Goal: Task Accomplishment & Management: Manage account settings

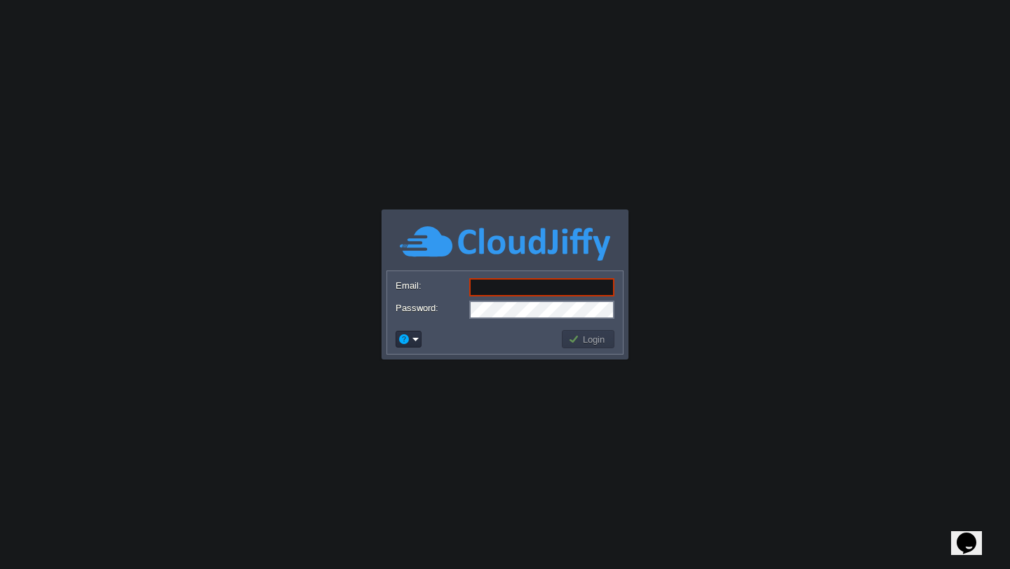
type input "[EMAIL_ADDRESS][DOMAIN_NAME]"
click at [575, 339] on button "Login" at bounding box center [588, 339] width 41 height 13
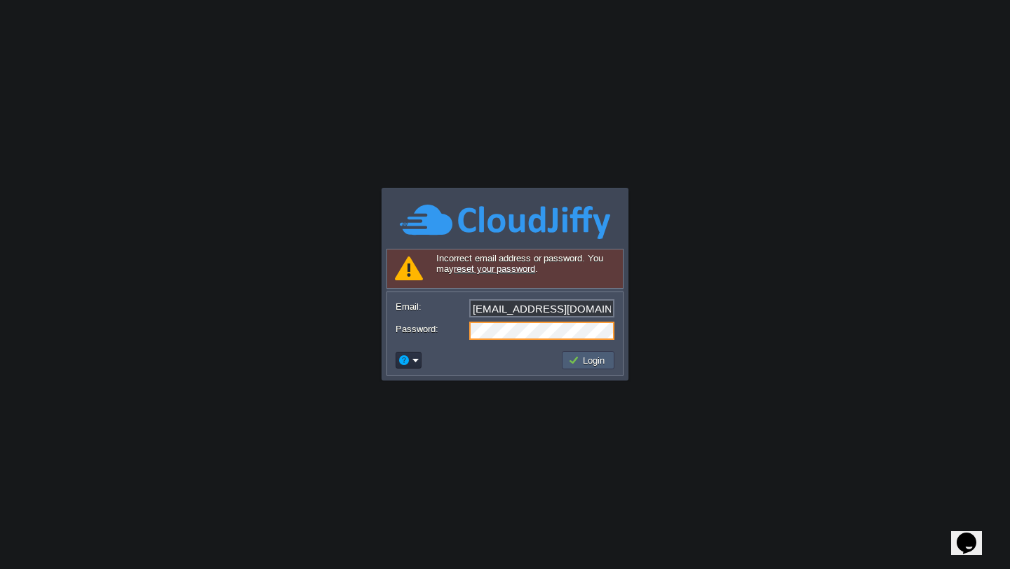
click at [578, 360] on button "Login" at bounding box center [588, 360] width 41 height 13
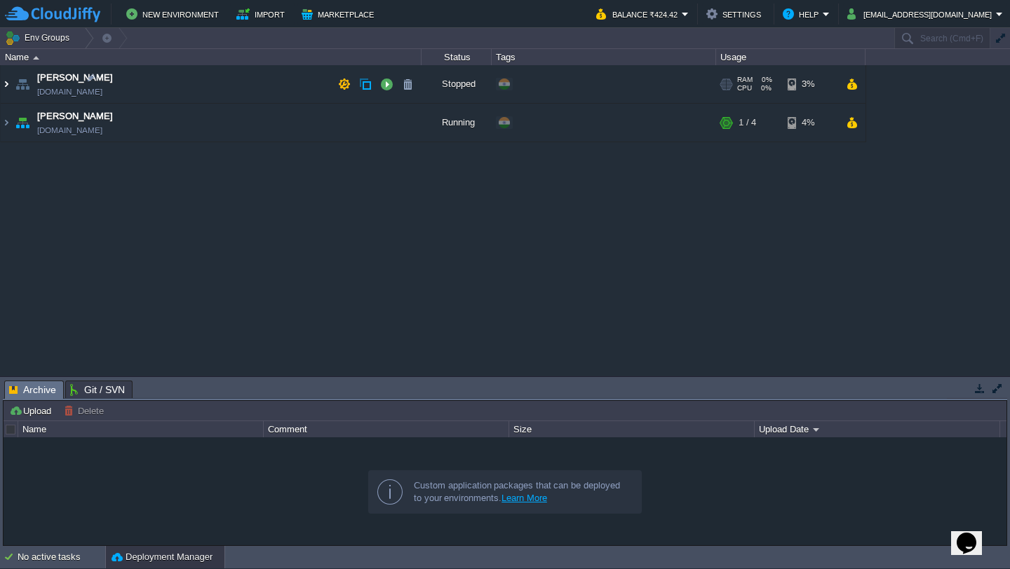
click at [5, 84] on img at bounding box center [6, 84] width 11 height 38
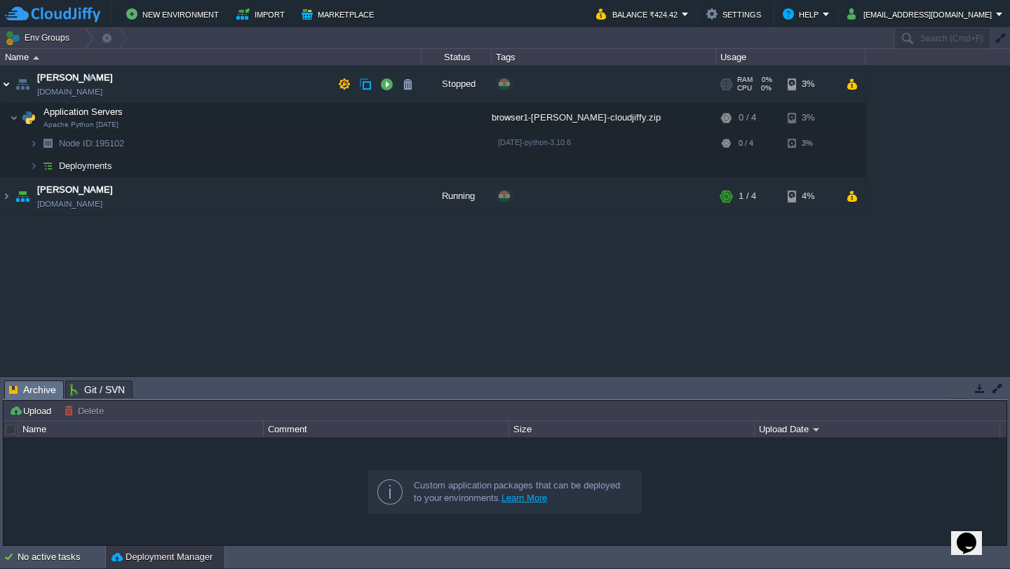
click at [5, 84] on img at bounding box center [6, 84] width 11 height 38
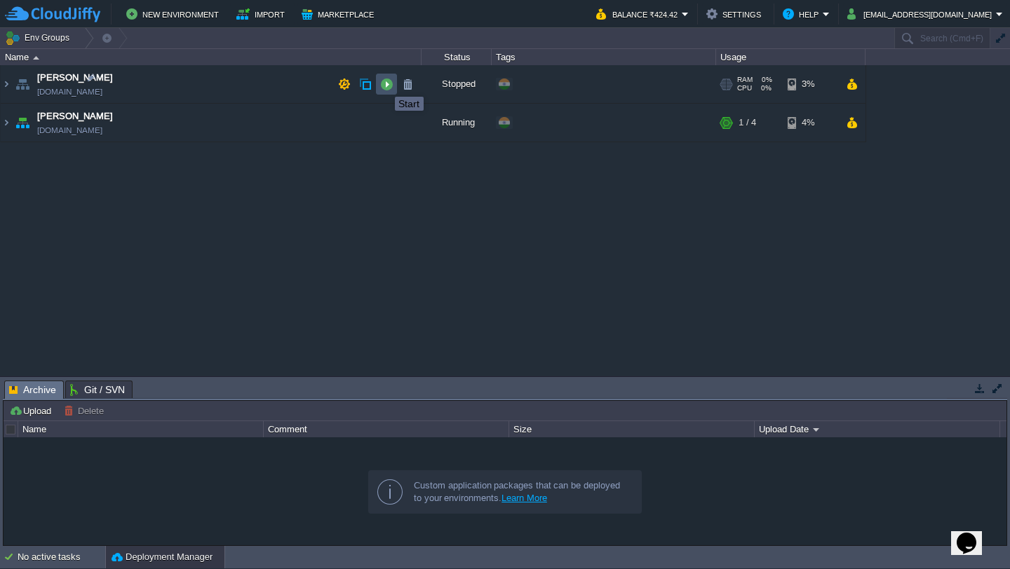
click at [384, 84] on button "button" at bounding box center [386, 84] width 13 height 13
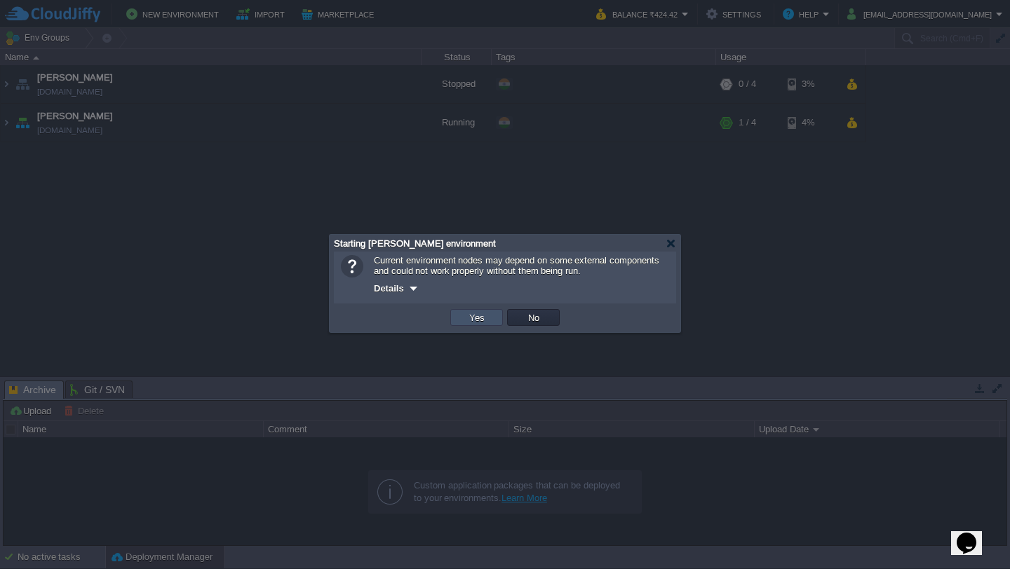
click at [475, 313] on button "Yes" at bounding box center [477, 317] width 24 height 13
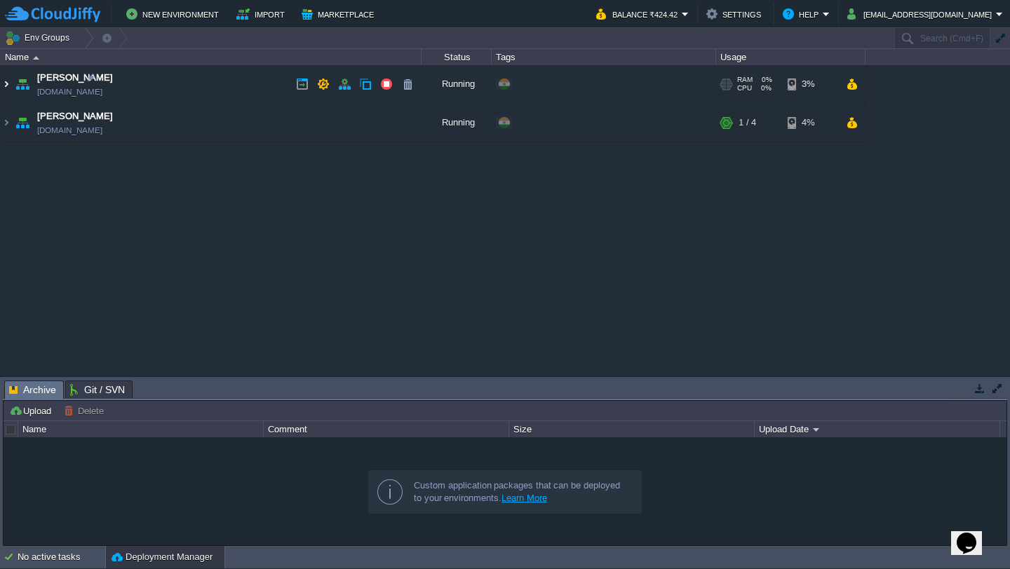
click at [3, 86] on img at bounding box center [6, 84] width 11 height 38
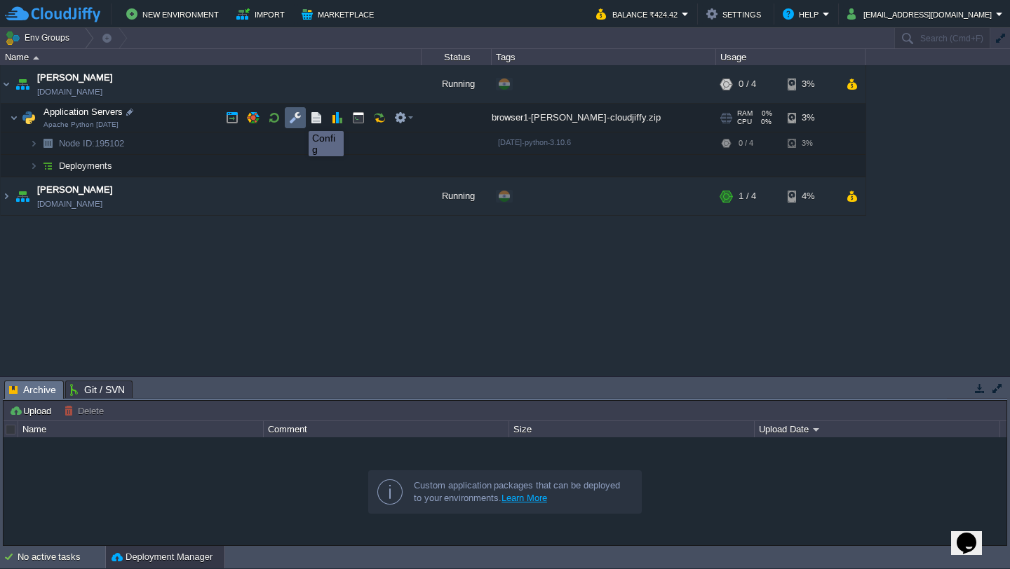
click at [298, 118] on button "button" at bounding box center [295, 117] width 13 height 13
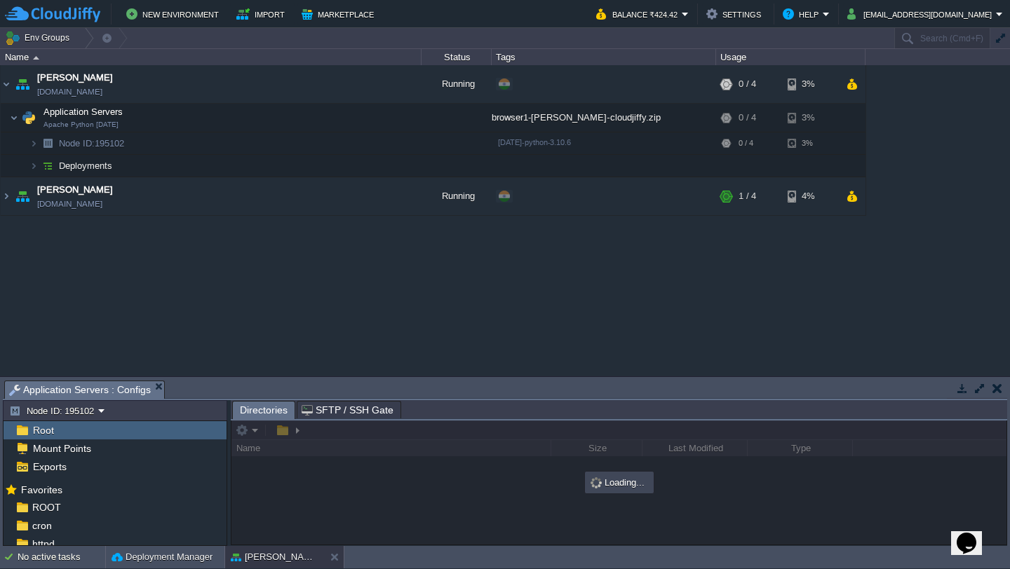
click at [979, 383] on button "button" at bounding box center [979, 388] width 13 height 13
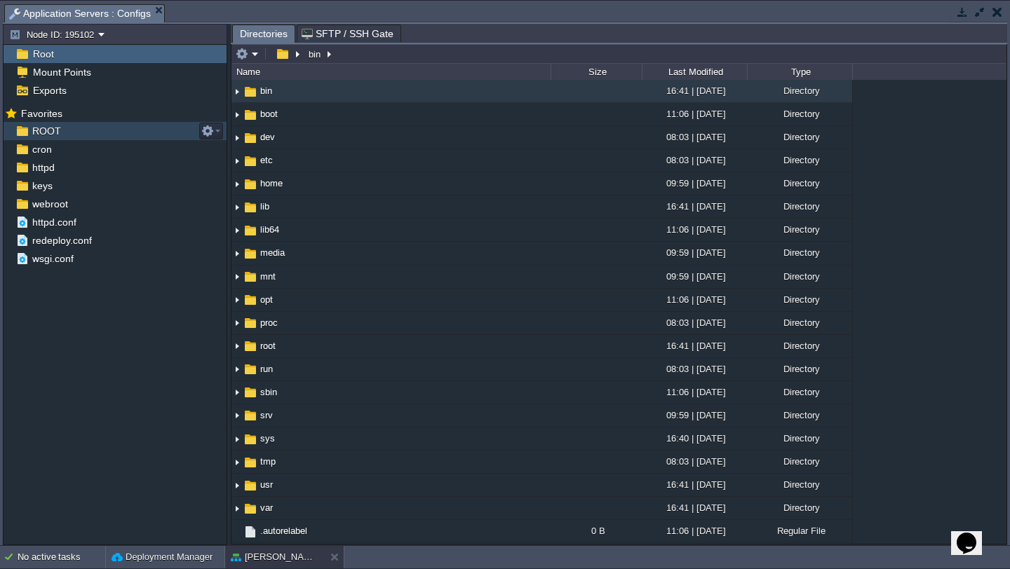
click at [58, 130] on span "ROOT" at bounding box center [46, 131] width 34 height 13
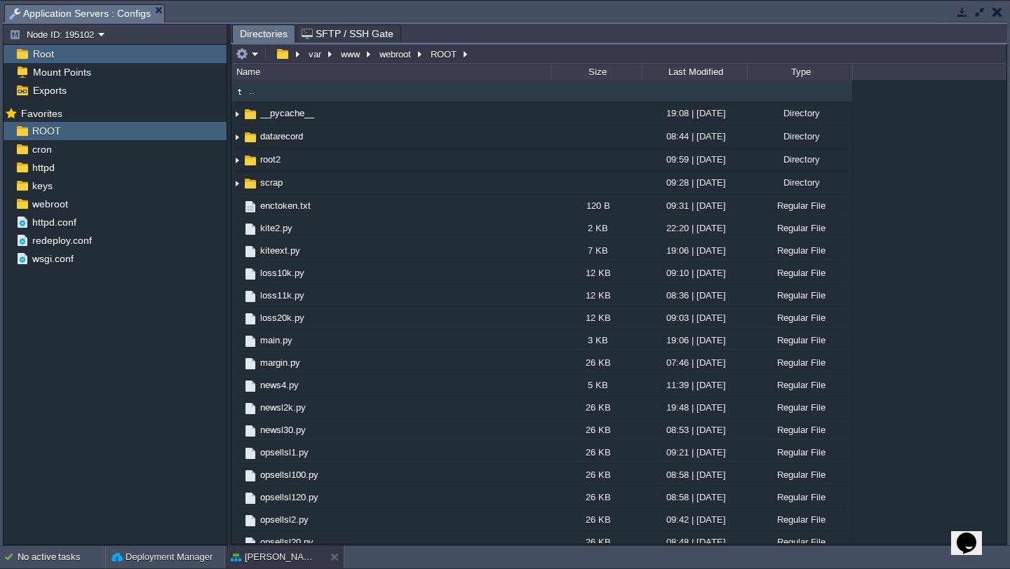
click at [93, 55] on div "Root" at bounding box center [115, 54] width 223 height 18
click at [77, 130] on div "ROOT" at bounding box center [115, 131] width 223 height 18
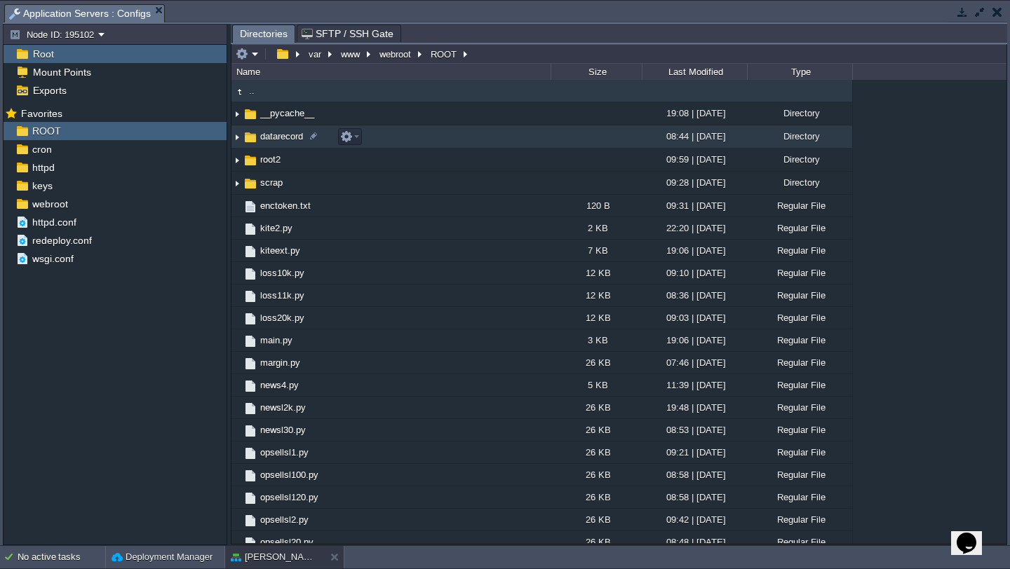
click at [233, 137] on img at bounding box center [236, 137] width 11 height 22
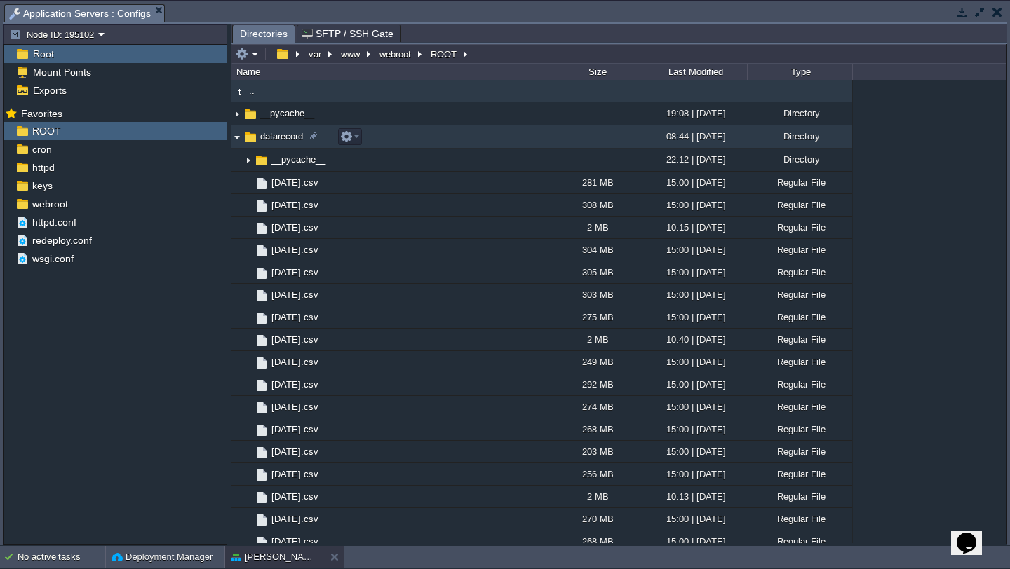
click at [238, 140] on img at bounding box center [236, 137] width 11 height 22
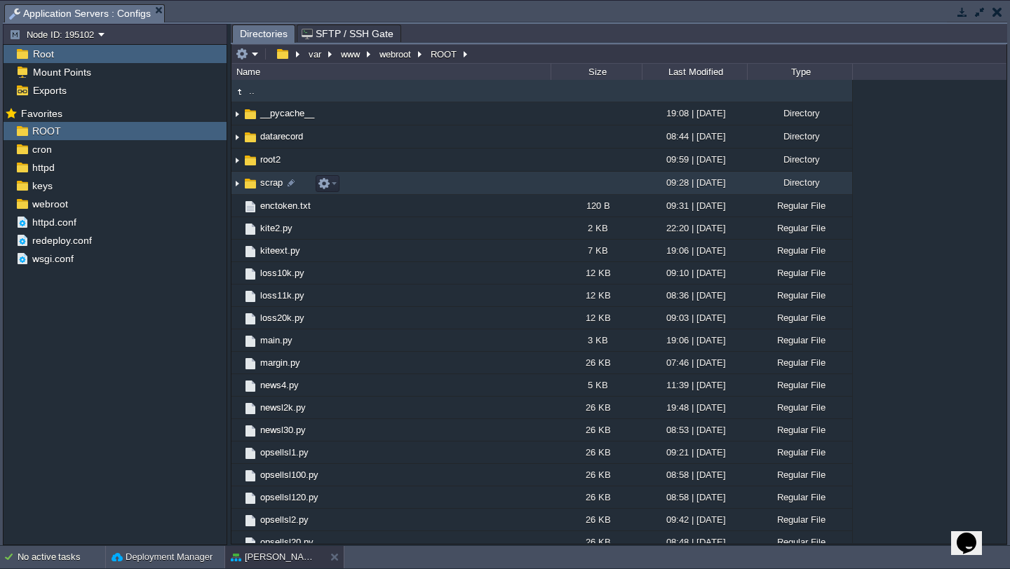
click at [238, 184] on img at bounding box center [236, 183] width 11 height 22
click at [239, 187] on img at bounding box center [236, 183] width 11 height 22
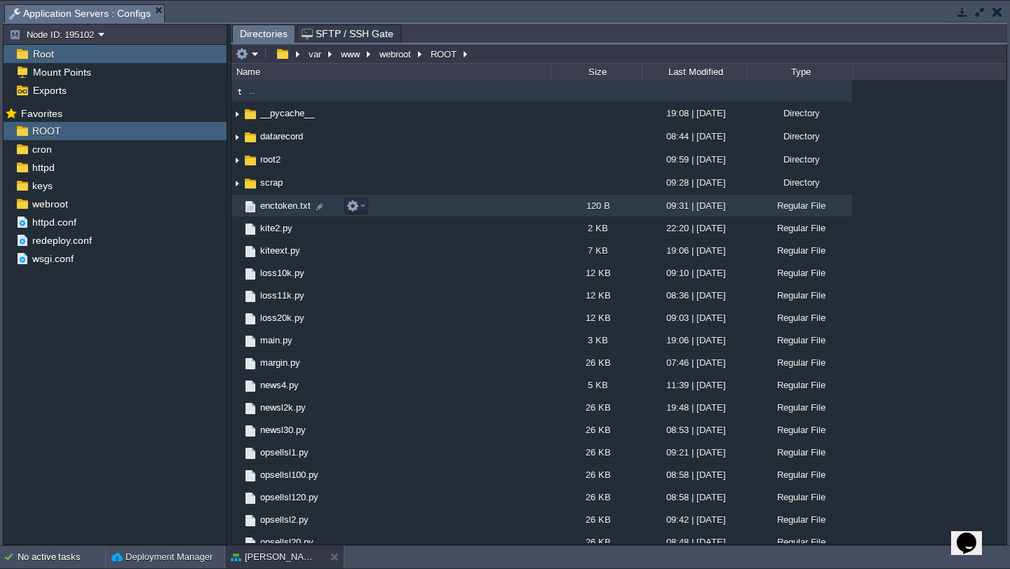
click at [424, 207] on td "enctoken.txt" at bounding box center [390, 206] width 319 height 22
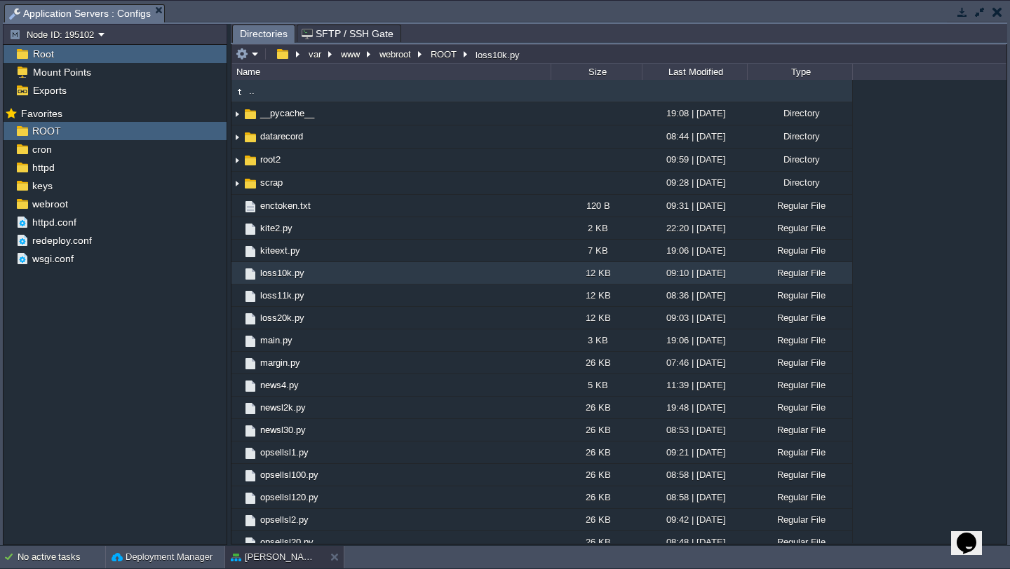
click at [250, 97] on span ".." at bounding box center [252, 91] width 10 height 12
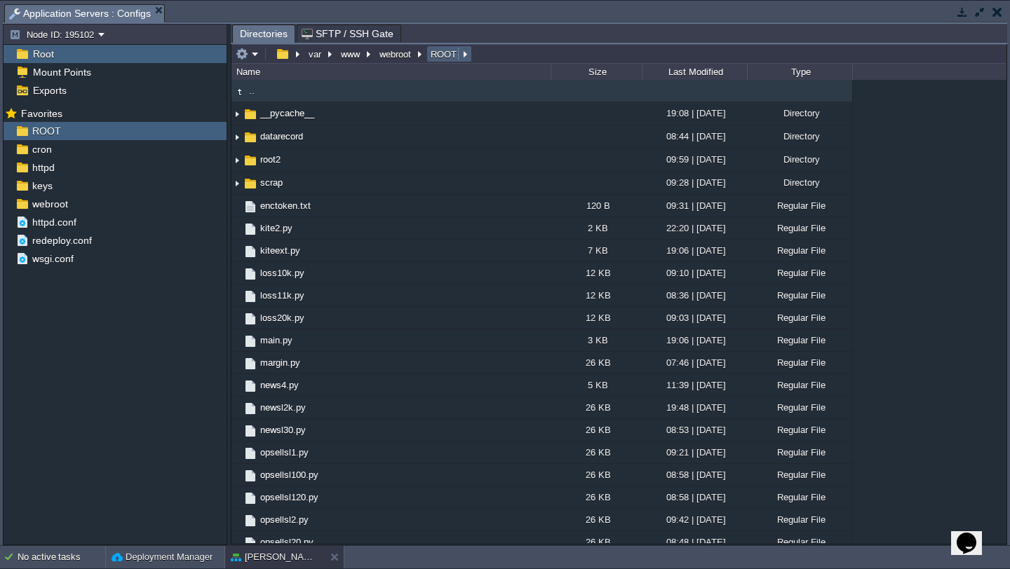
click at [466, 55] on em "ROOT" at bounding box center [448, 54] width 41 height 13
click at [551, 51] on input "text" at bounding box center [618, 54] width 775 height 20
type input "/var/www/webroot/ROOT"
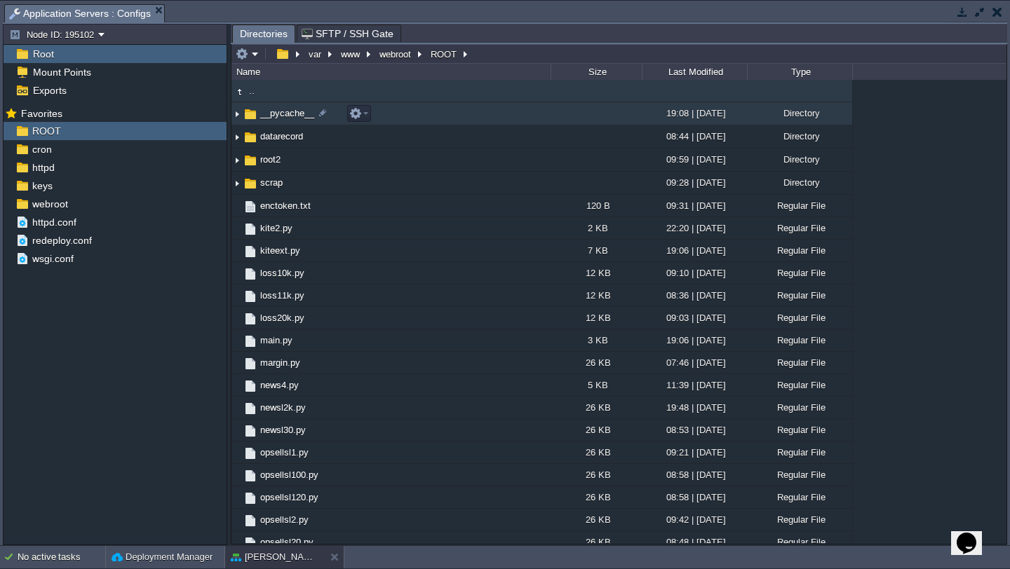
click at [405, 107] on td "__pycache__" at bounding box center [390, 113] width 319 height 23
click at [255, 94] on span ".." at bounding box center [252, 91] width 10 height 12
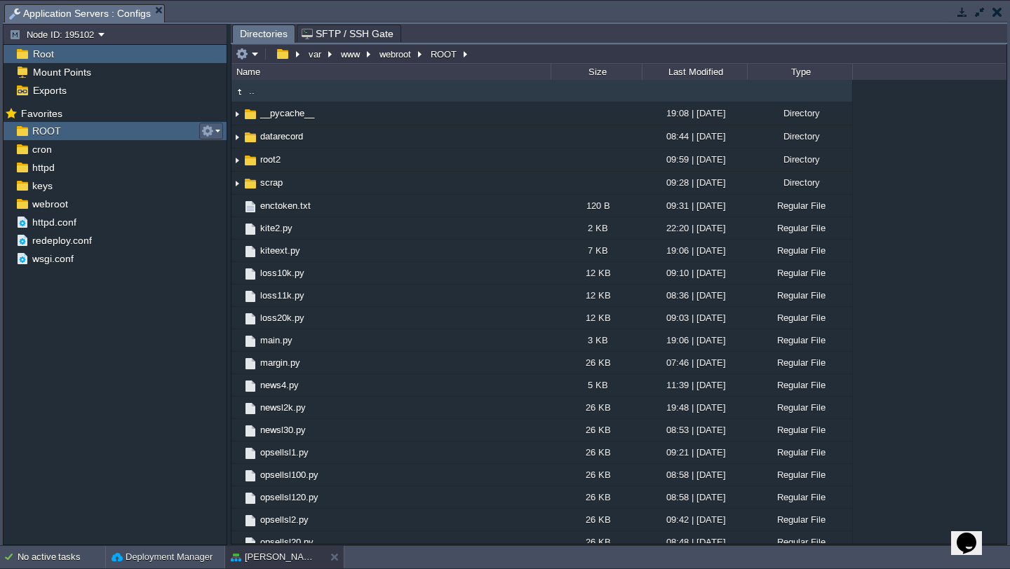
click at [216, 133] on em at bounding box center [210, 131] width 19 height 13
click at [541, 94] on td ".." at bounding box center [390, 91] width 319 height 22
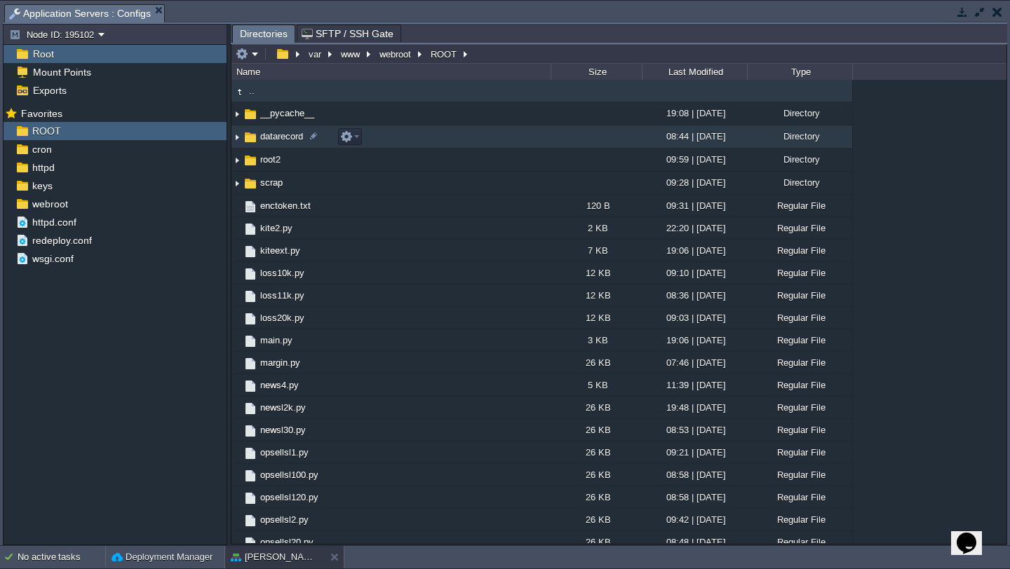
click at [236, 141] on img at bounding box center [236, 137] width 11 height 22
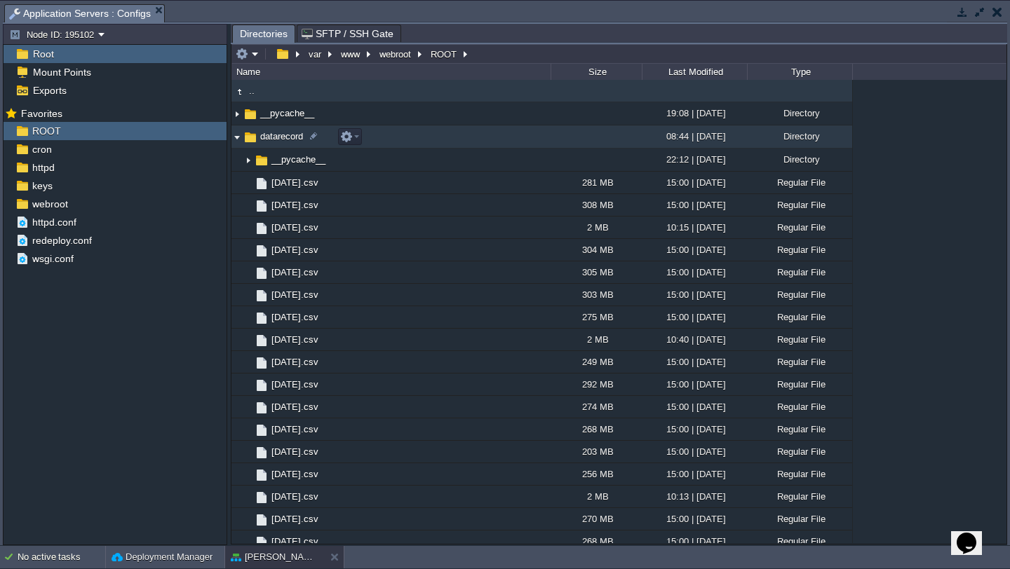
click at [236, 141] on img at bounding box center [236, 137] width 11 height 22
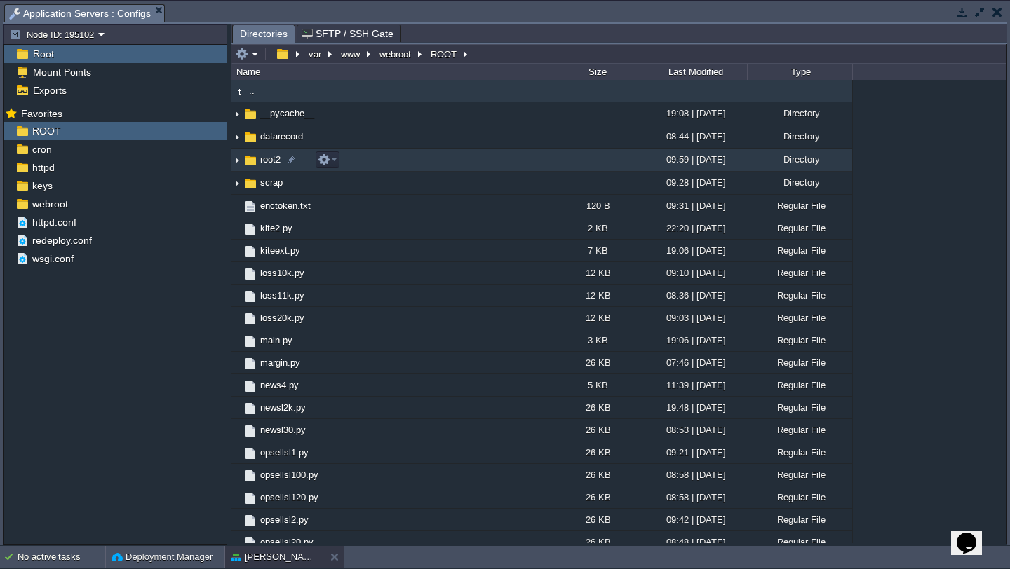
click at [239, 162] on img at bounding box center [236, 160] width 11 height 22
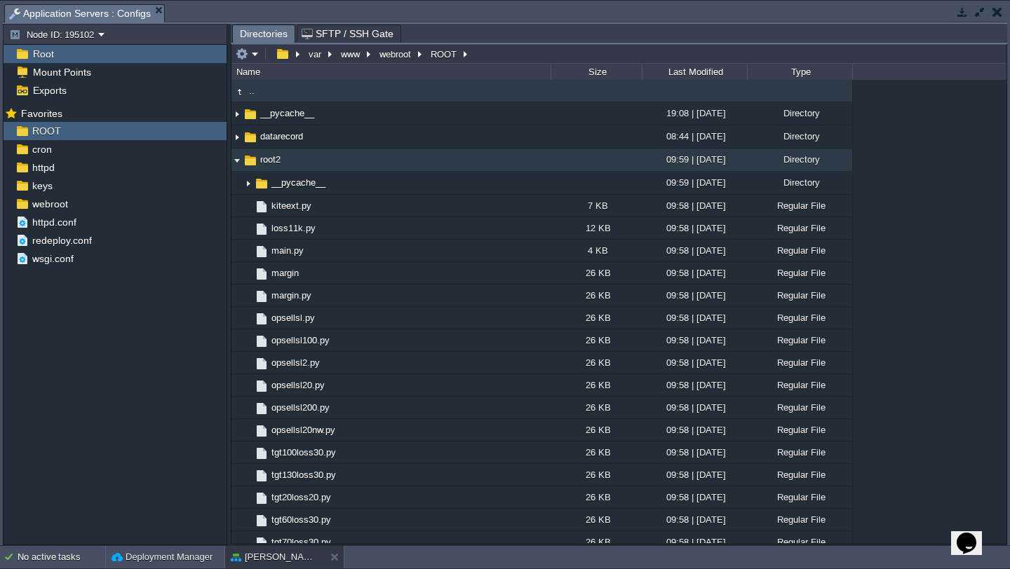
click at [239, 162] on img at bounding box center [236, 160] width 11 height 22
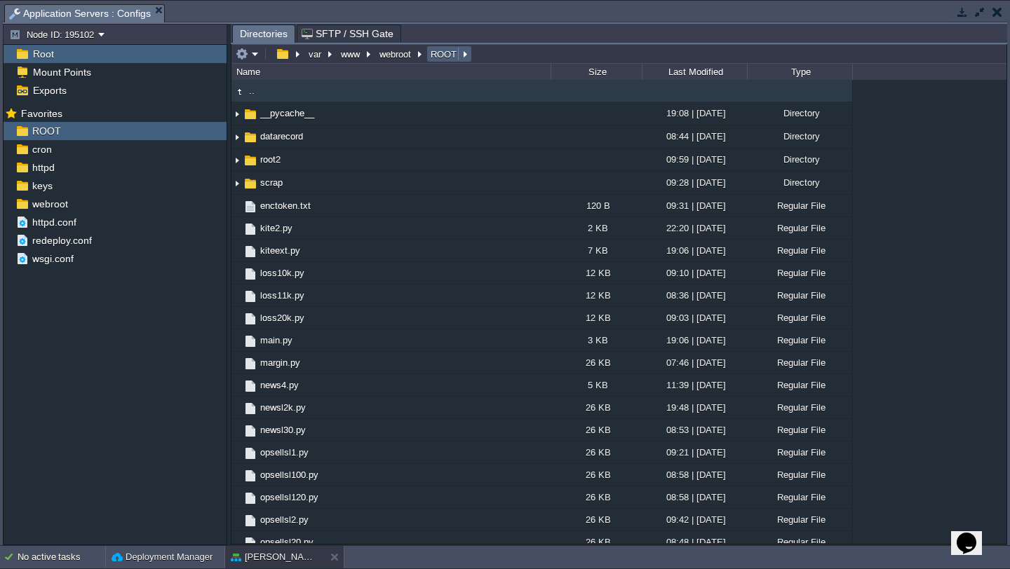
click at [461, 58] on em "ROOT" at bounding box center [448, 54] width 41 height 13
click at [442, 58] on button "ROOT" at bounding box center [444, 54] width 32 height 13
click at [254, 53] on em at bounding box center [247, 54] width 23 height 13
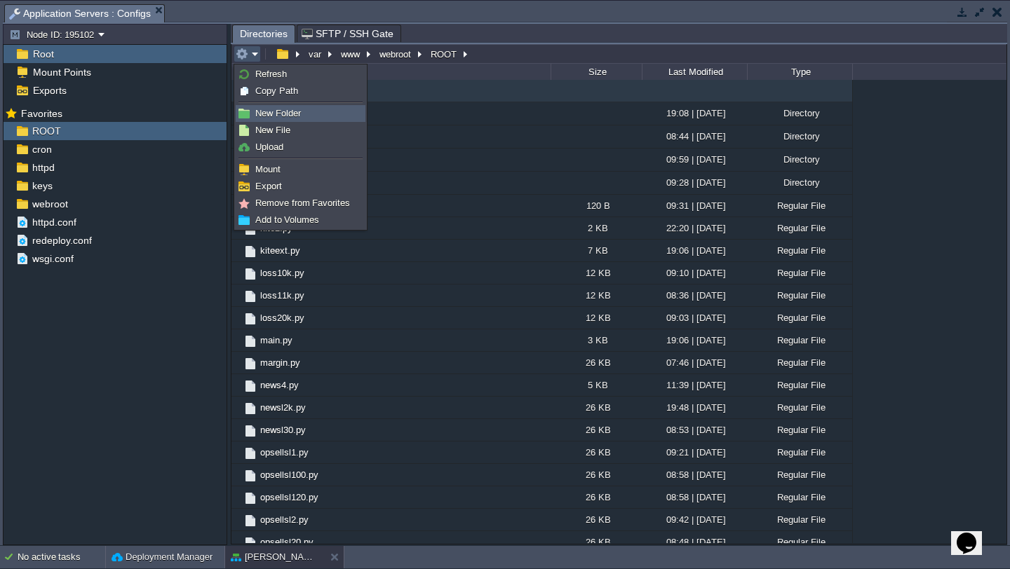
click at [273, 110] on span "New Folder" at bounding box center [278, 113] width 46 height 11
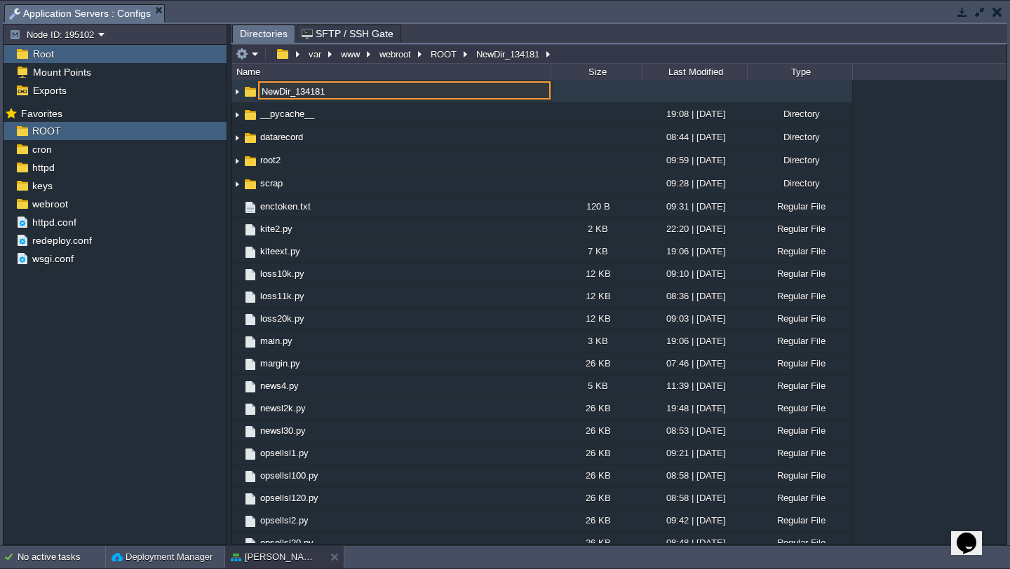
click at [454, 102] on div ".. NewDir_134181 __pycache__ 19:08 | [DATE] Directory datarecord 08:44 | [DATE]…" at bounding box center [618, 311] width 775 height 463
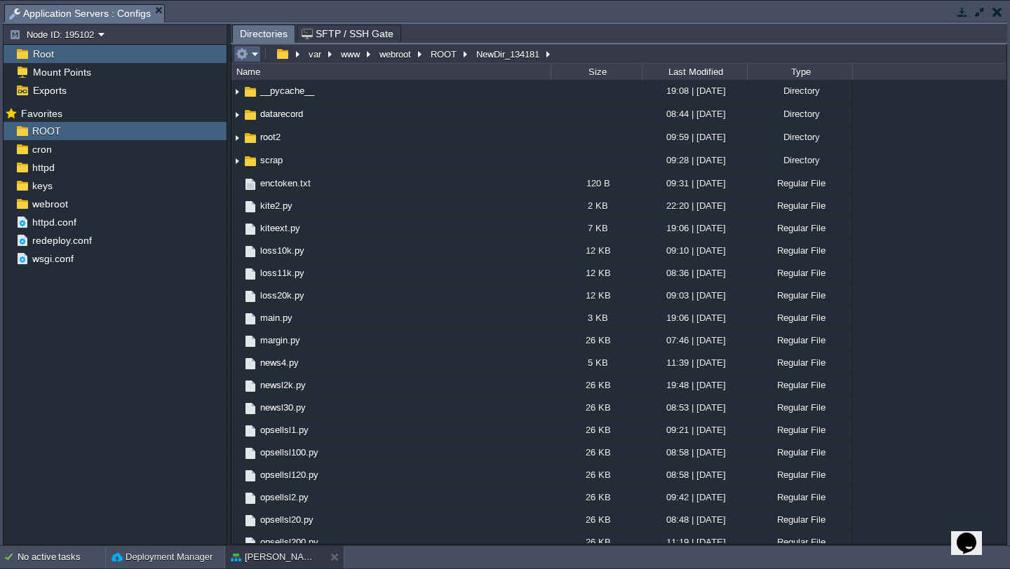
click at [257, 51] on em at bounding box center [247, 54] width 23 height 13
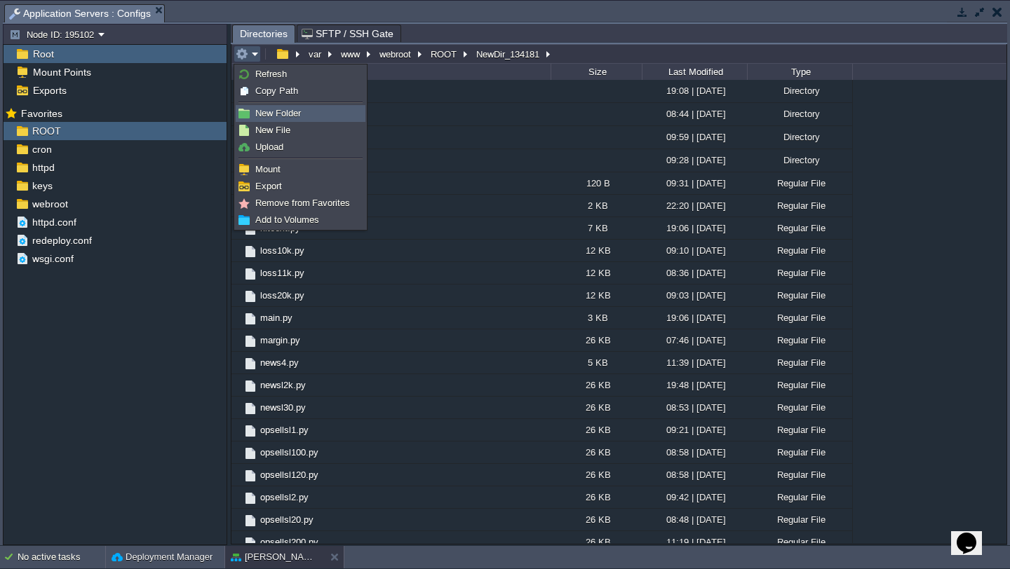
click at [299, 115] on span "New Folder" at bounding box center [278, 113] width 46 height 11
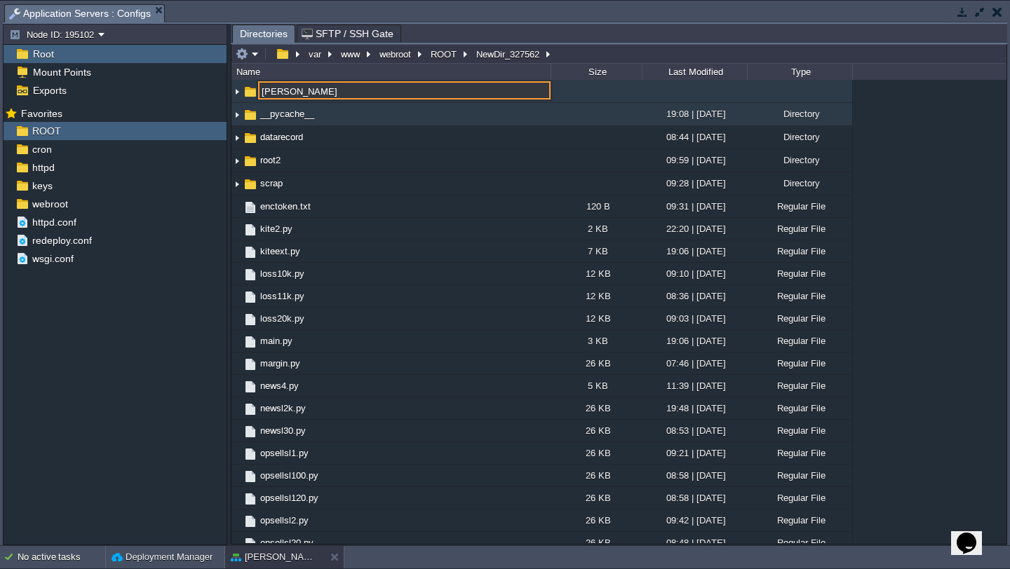
type input "[PERSON_NAME]"
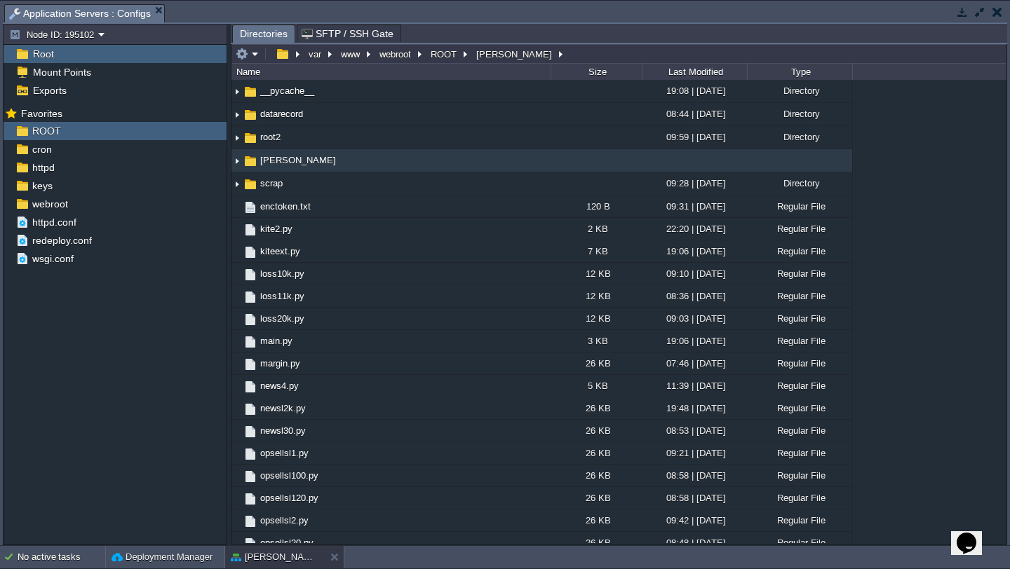
click at [998, 15] on button "button" at bounding box center [997, 12] width 10 height 13
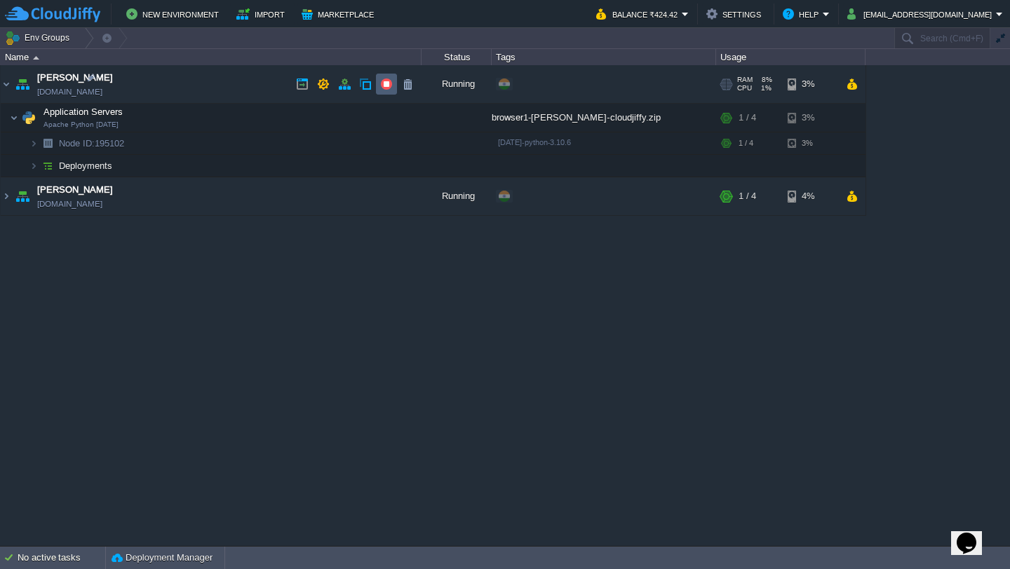
click at [391, 86] on button "button" at bounding box center [386, 84] width 13 height 13
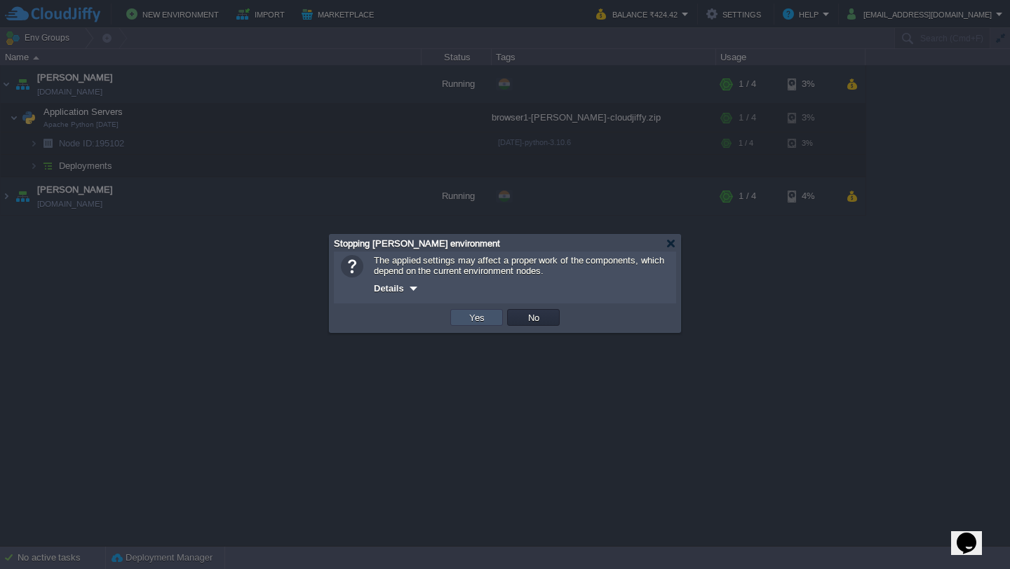
click at [483, 319] on button "Yes" at bounding box center [477, 317] width 24 height 13
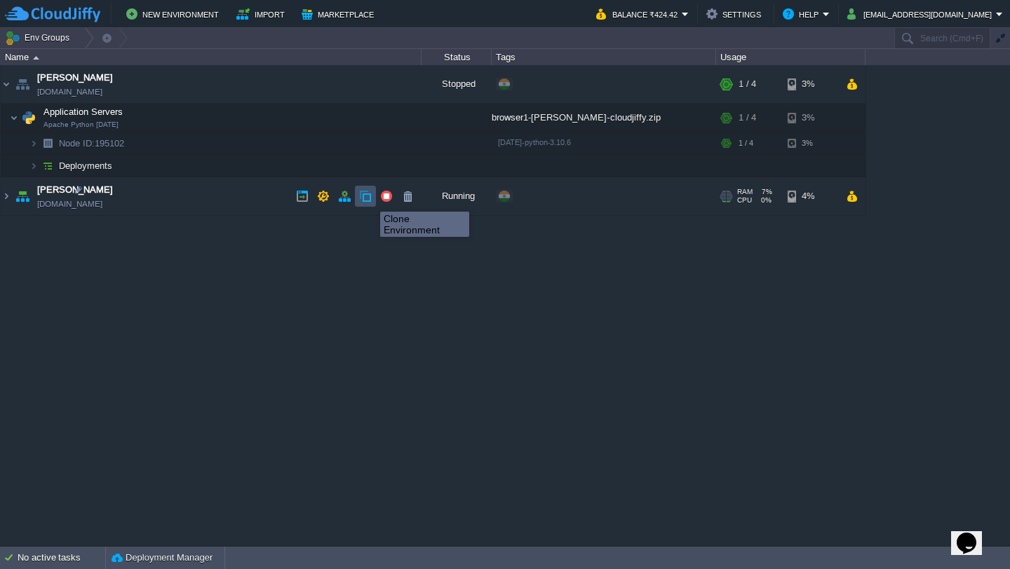
click at [369, 199] on button "button" at bounding box center [365, 196] width 13 height 13
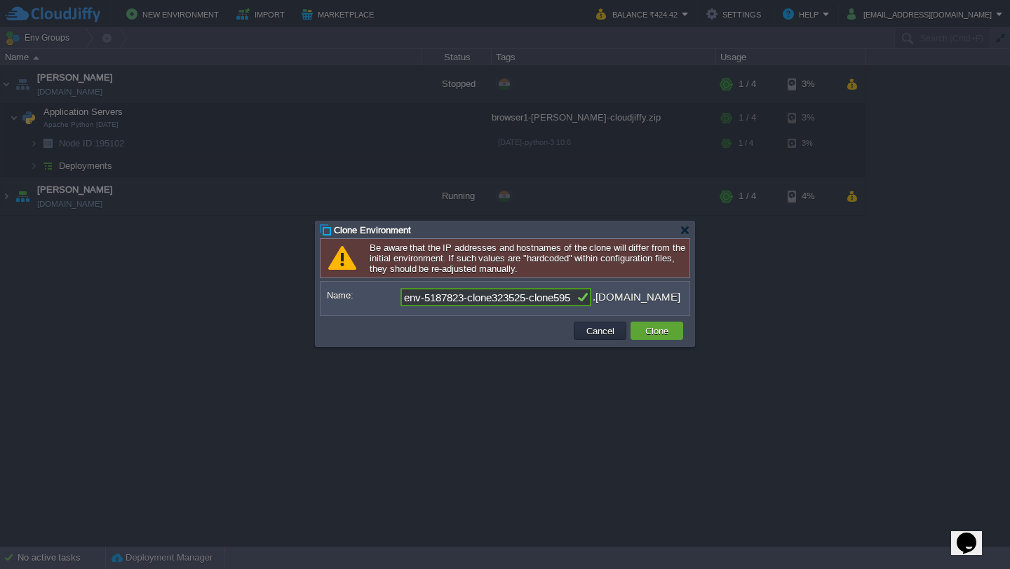
scroll to position [0, 0]
type input "e"
type input "[PERSON_NAME]"
click at [668, 331] on button "Clone" at bounding box center [657, 331] width 32 height 13
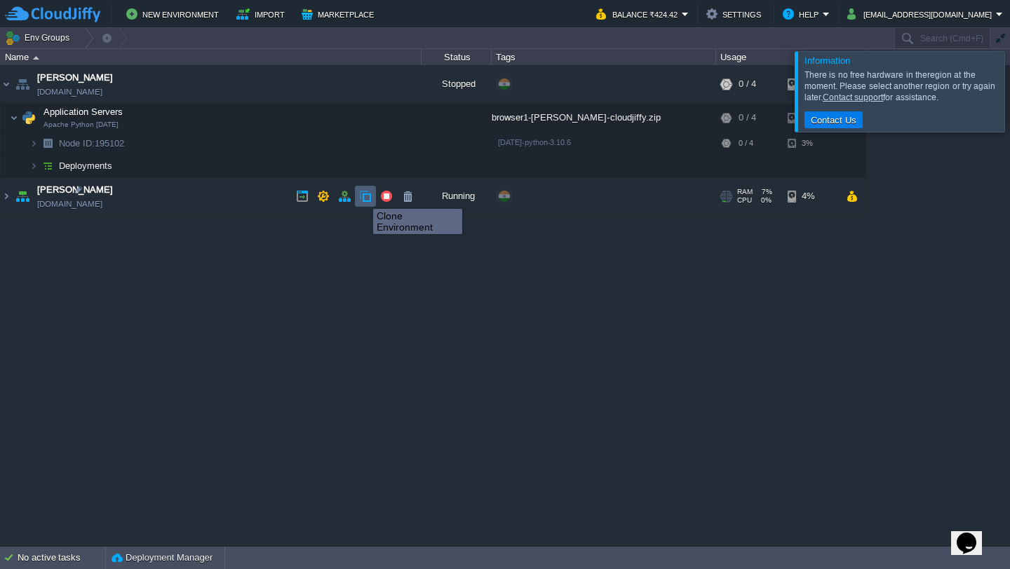
click at [362, 196] on button "button" at bounding box center [365, 196] width 13 height 13
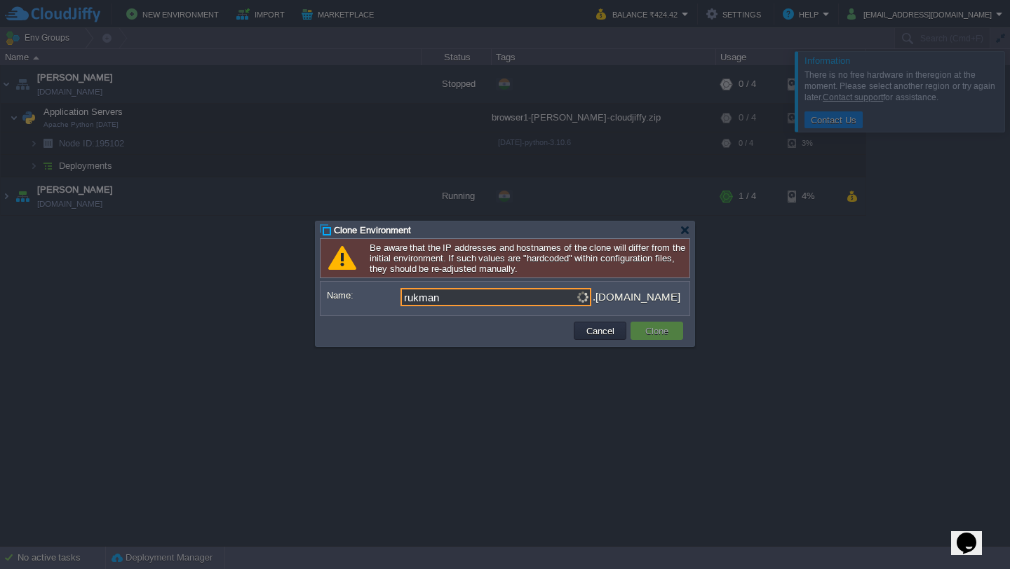
type input "[PERSON_NAME]"
click at [658, 331] on button "Clone" at bounding box center [657, 331] width 32 height 13
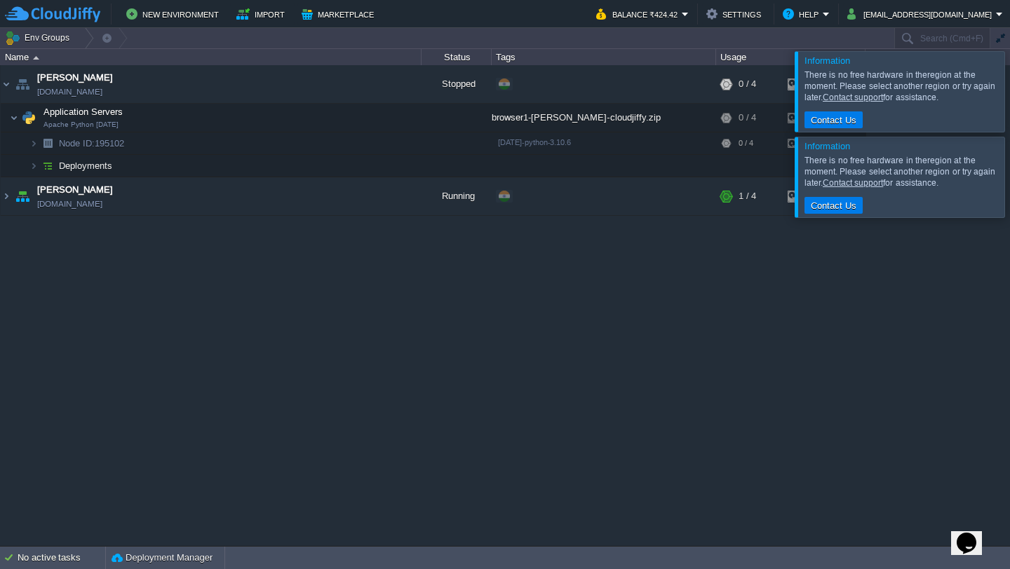
click at [1009, 99] on div at bounding box center [1026, 91] width 0 height 80
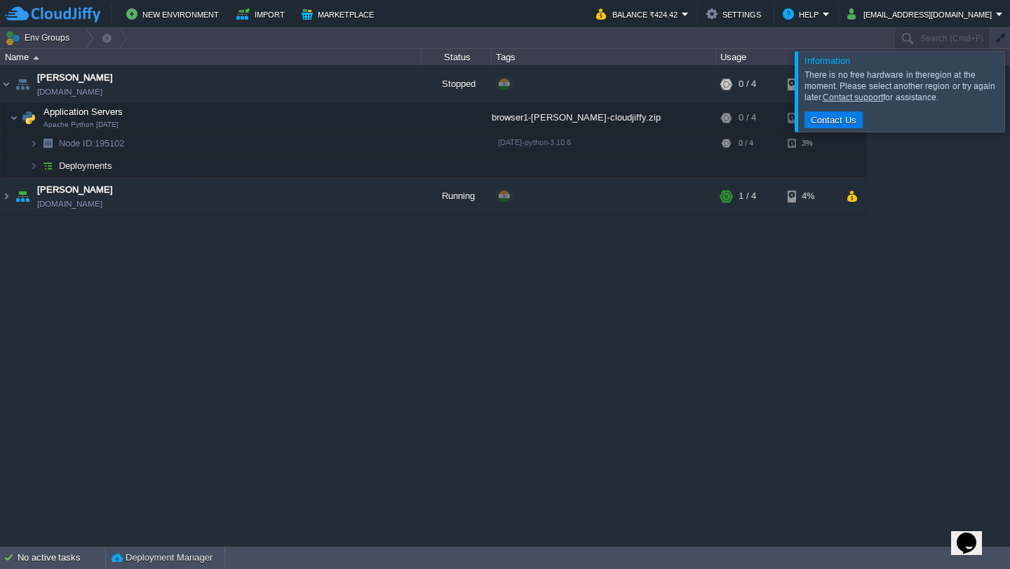
click at [1009, 113] on div at bounding box center [1026, 91] width 0 height 80
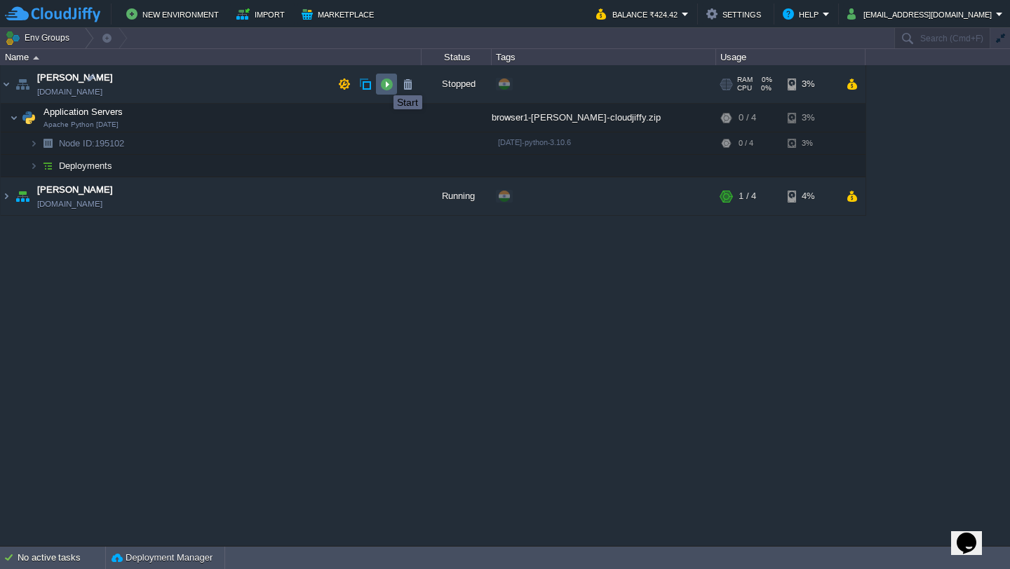
click at [383, 83] on button "button" at bounding box center [386, 84] width 13 height 13
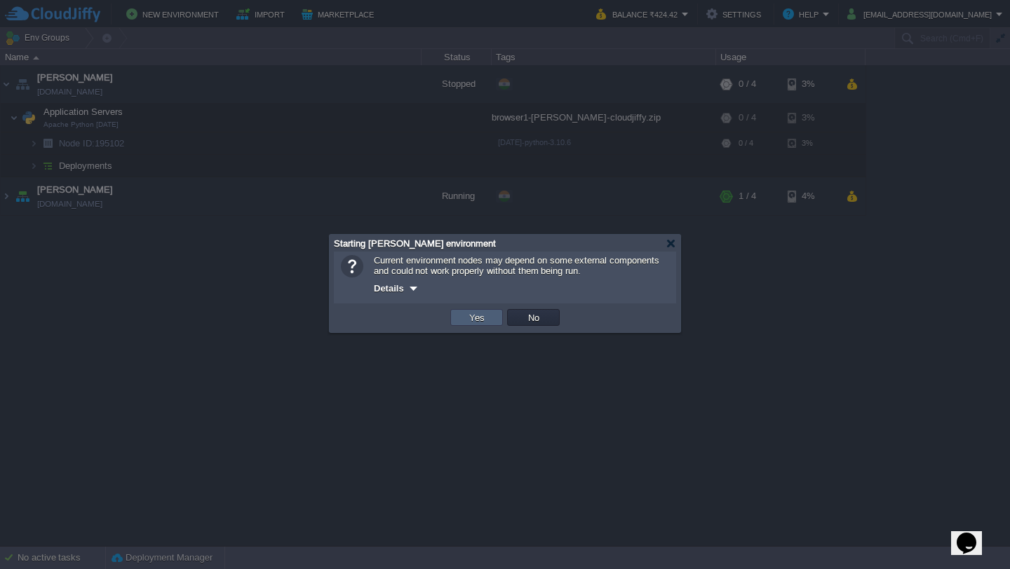
click at [475, 325] on td "Yes" at bounding box center [476, 317] width 53 height 17
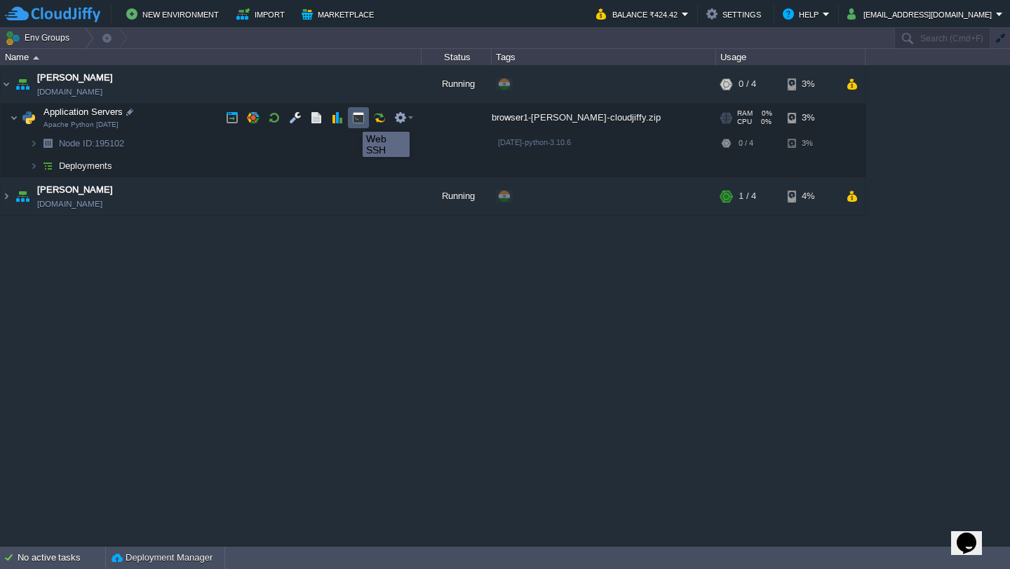
click at [360, 119] on button "button" at bounding box center [358, 117] width 13 height 13
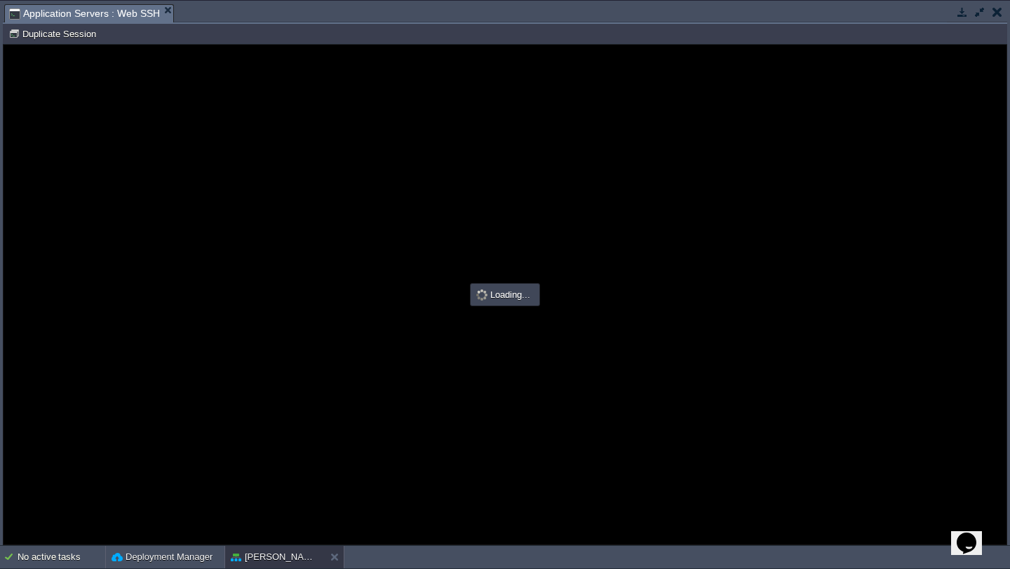
type input "#000000"
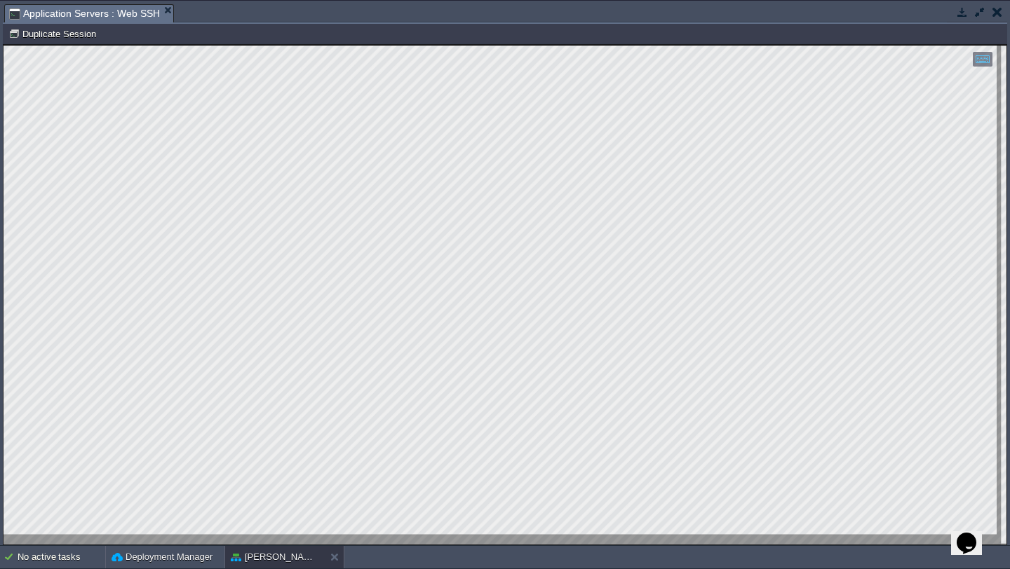
click at [1004, 13] on td at bounding box center [997, 12] width 18 height 17
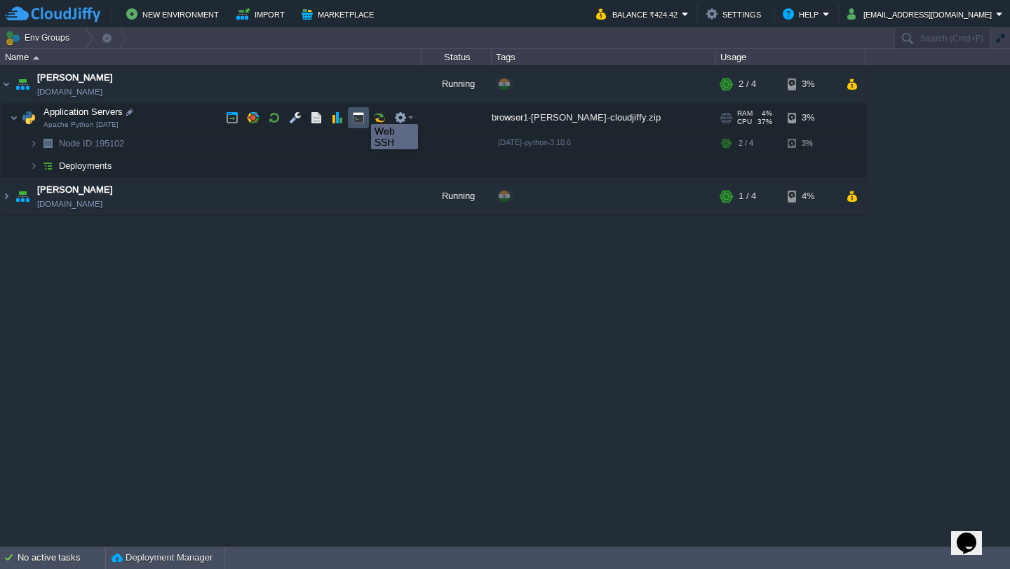
click at [360, 118] on button "button" at bounding box center [358, 117] width 13 height 13
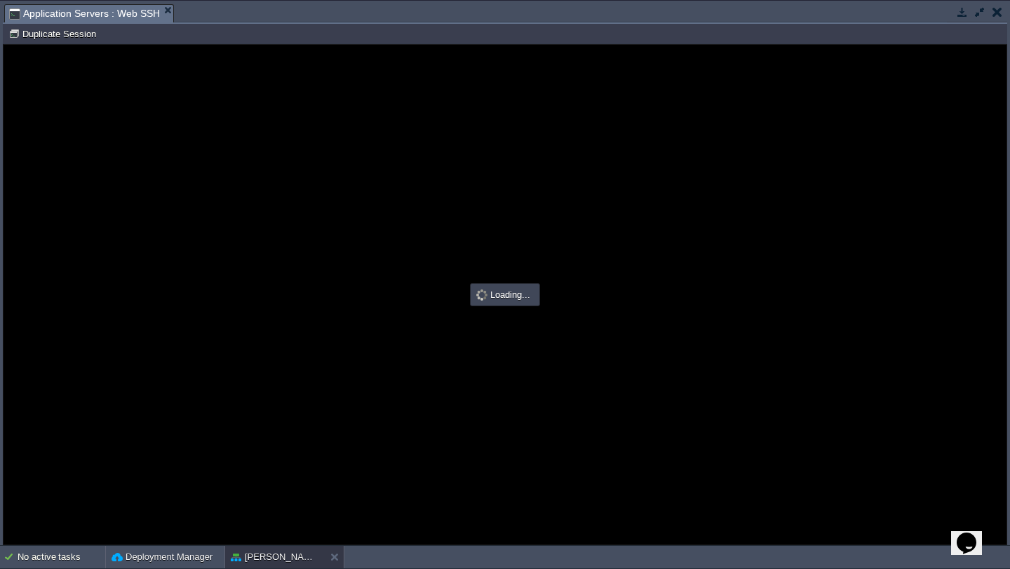
type input "#000000"
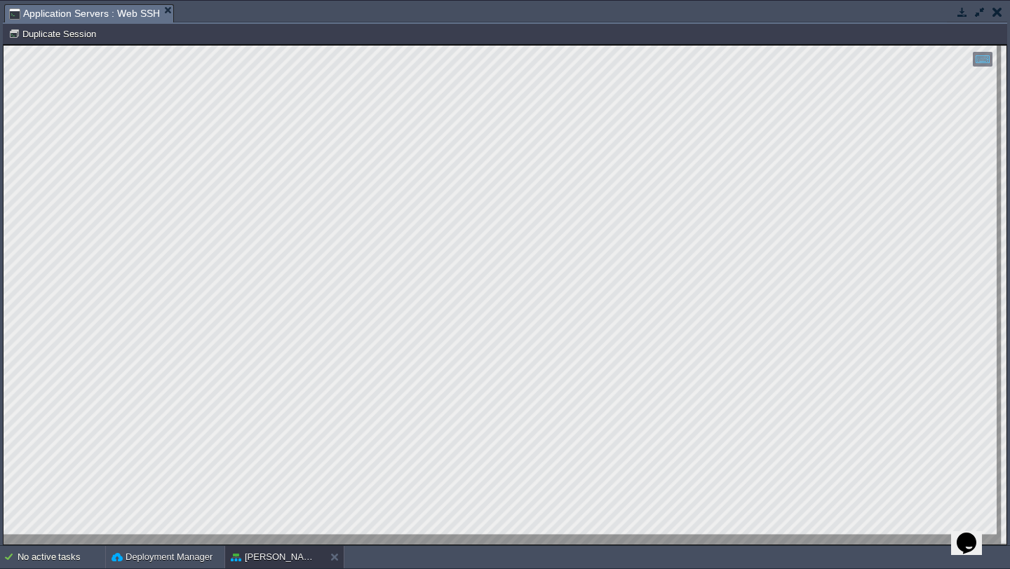
click at [998, 6] on button "button" at bounding box center [997, 12] width 10 height 13
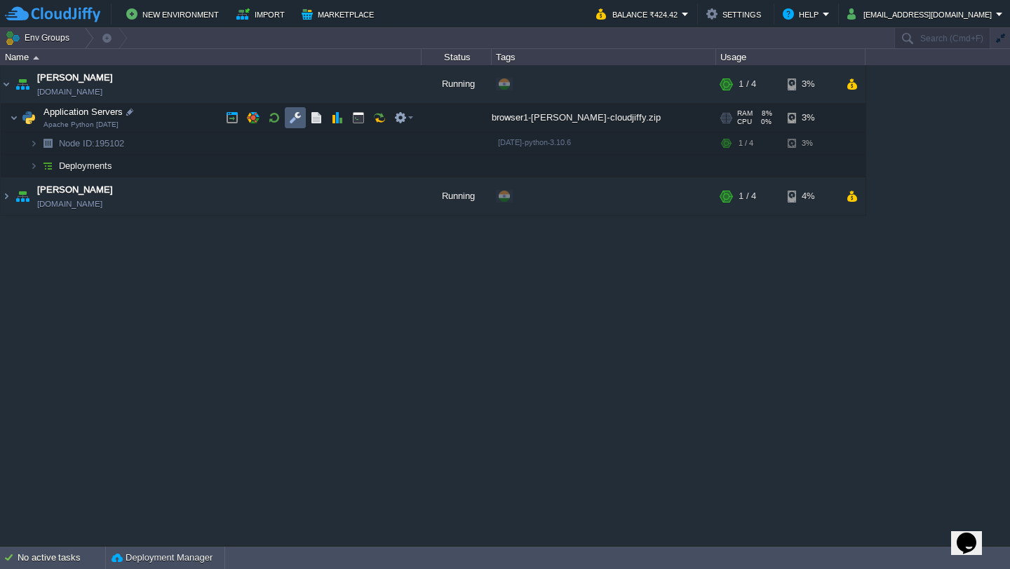
click at [300, 117] on button "button" at bounding box center [295, 117] width 13 height 13
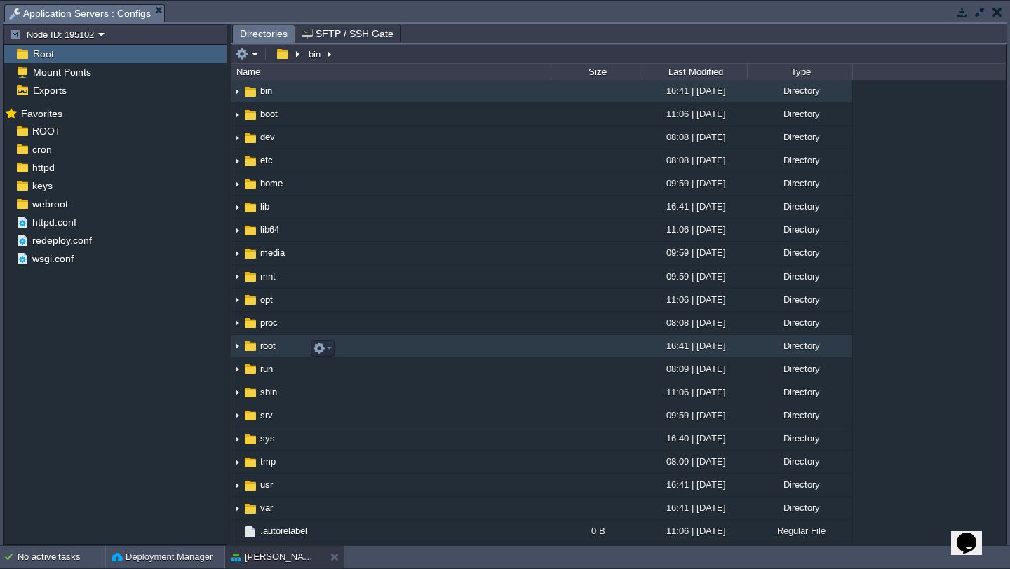
click at [238, 355] on img at bounding box center [236, 347] width 11 height 22
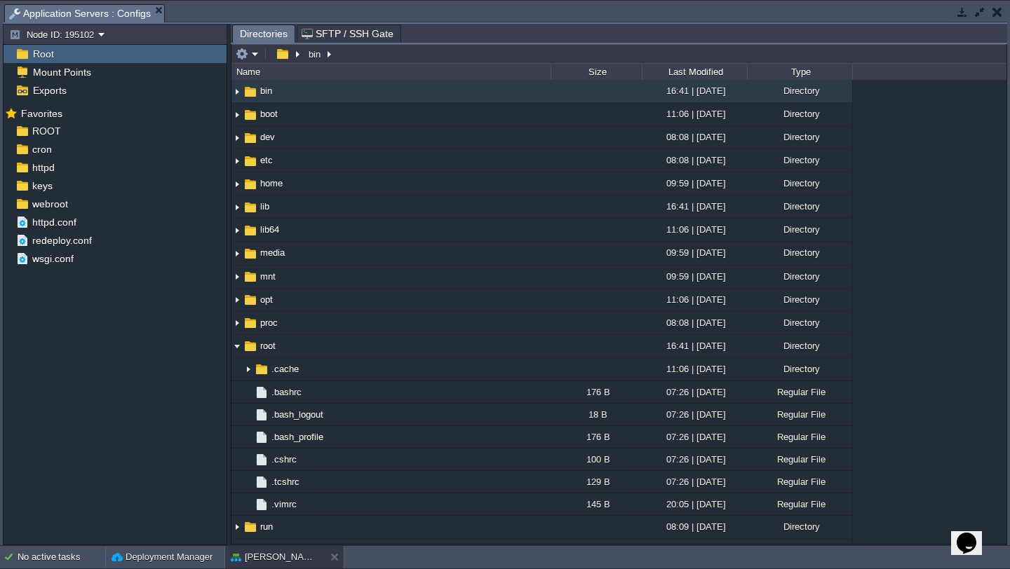
click at [984, 12] on button "button" at bounding box center [979, 12] width 13 height 13
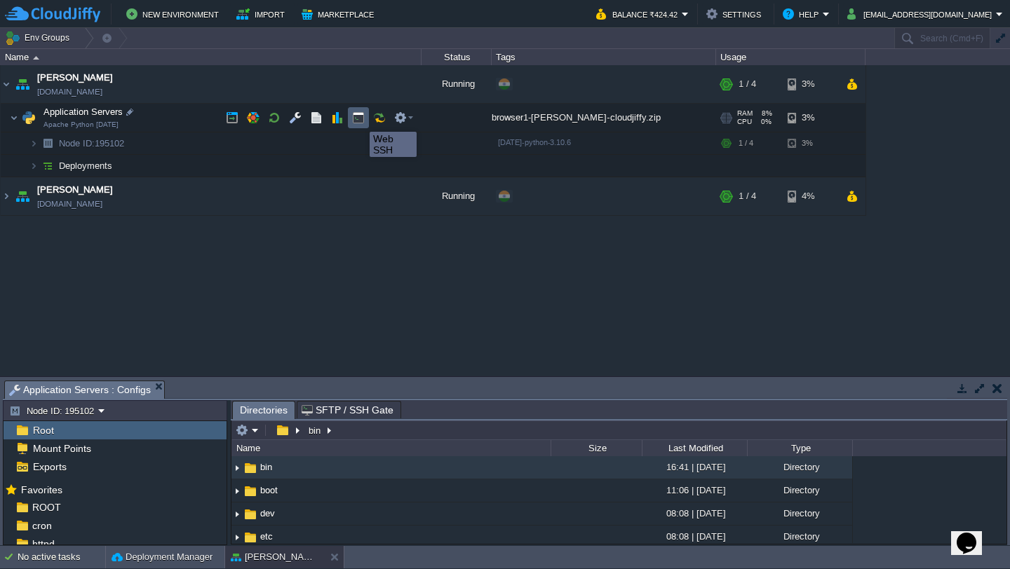
click at [359, 119] on button "button" at bounding box center [358, 117] width 13 height 13
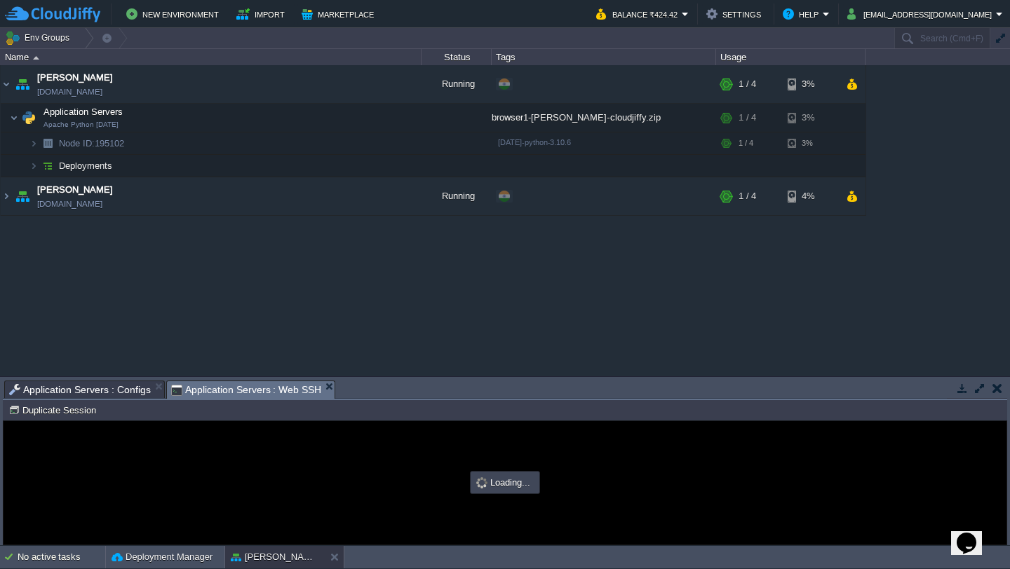
type input "#000000"
click at [983, 391] on button "button" at bounding box center [979, 388] width 13 height 13
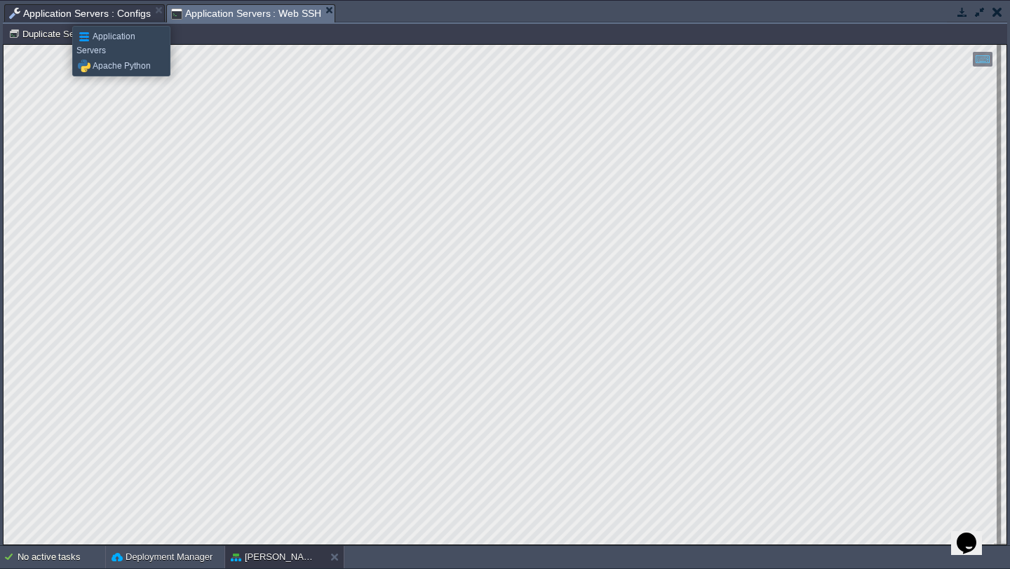
click at [62, 13] on span "Application Servers : Configs" at bounding box center [80, 13] width 142 height 17
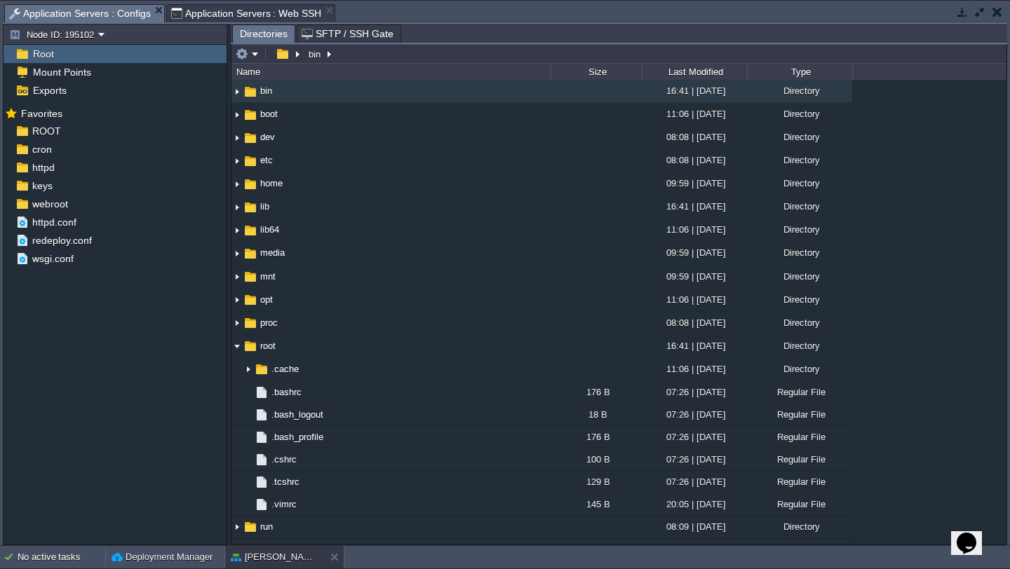
click at [992, 11] on button "button" at bounding box center [997, 12] width 10 height 13
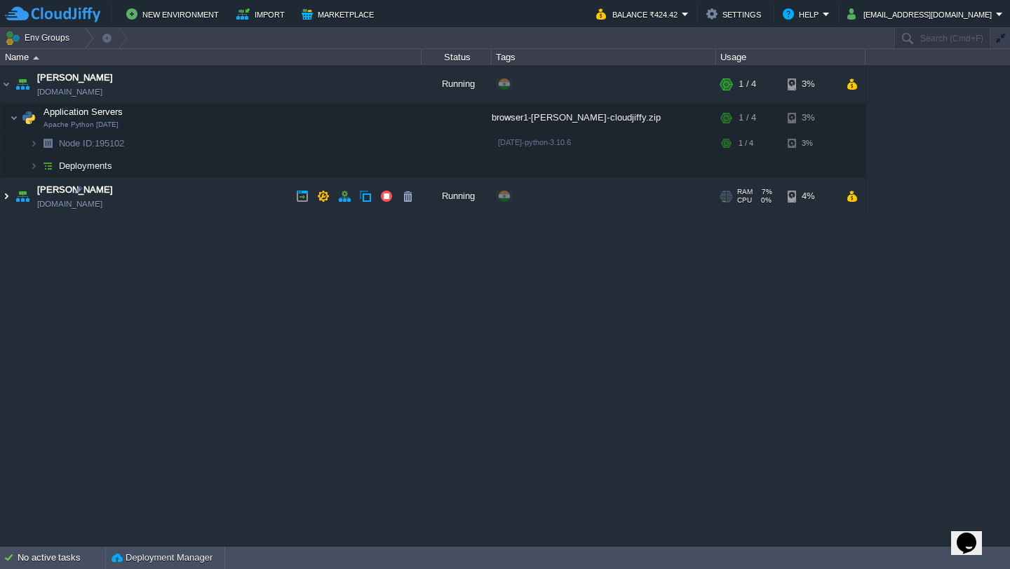
click at [6, 198] on img at bounding box center [6, 196] width 11 height 38
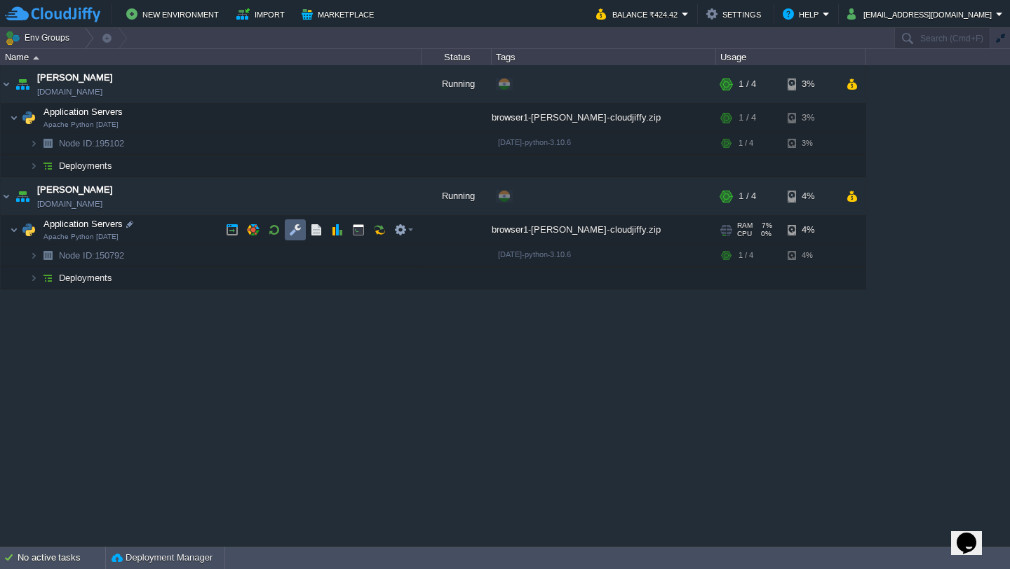
click at [289, 229] on button "button" at bounding box center [295, 230] width 13 height 13
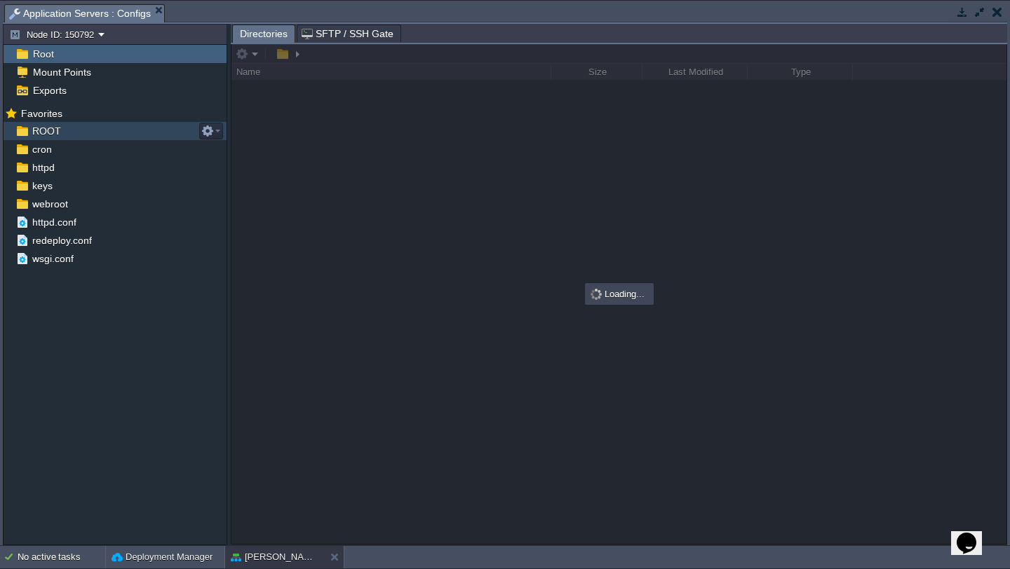
click at [92, 135] on div "ROOT" at bounding box center [115, 131] width 223 height 18
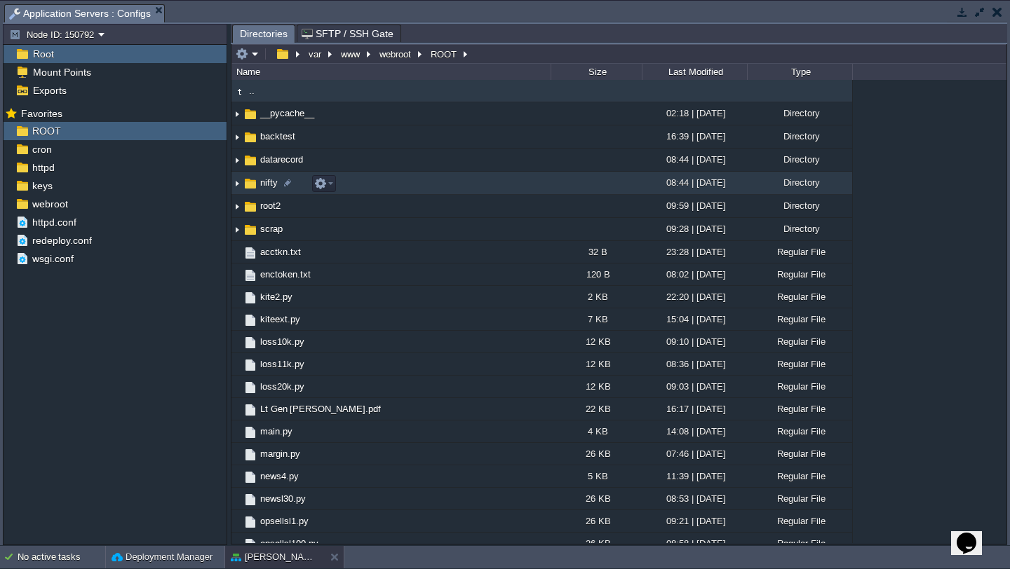
click at [236, 185] on img at bounding box center [236, 183] width 11 height 22
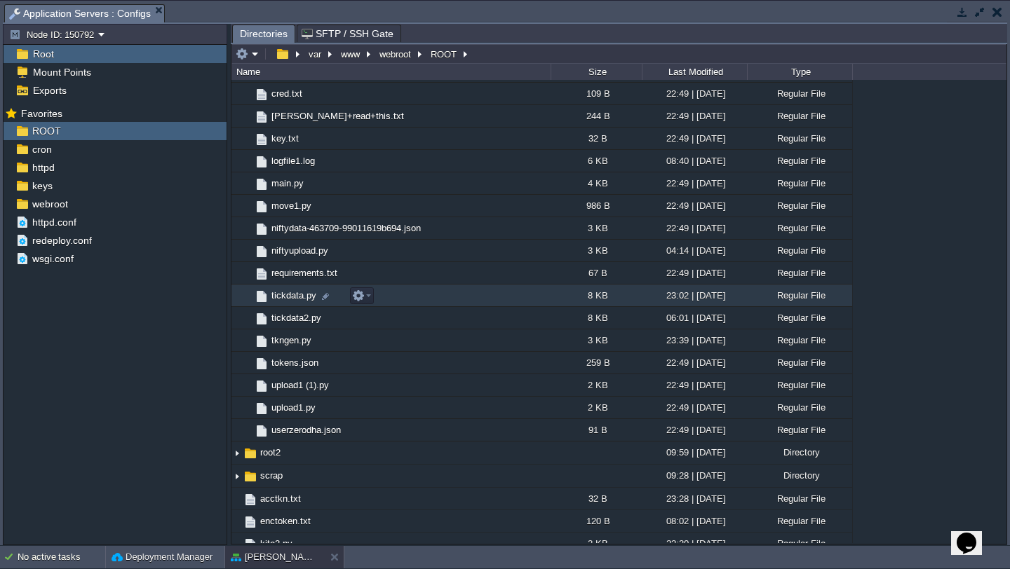
scroll to position [315, 0]
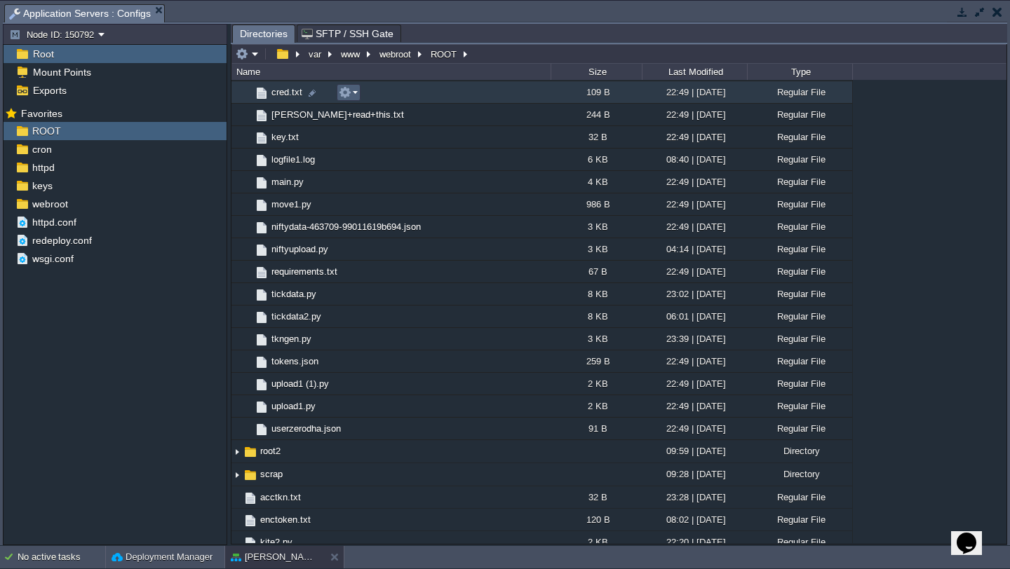
click at [353, 94] on em at bounding box center [348, 92] width 19 height 13
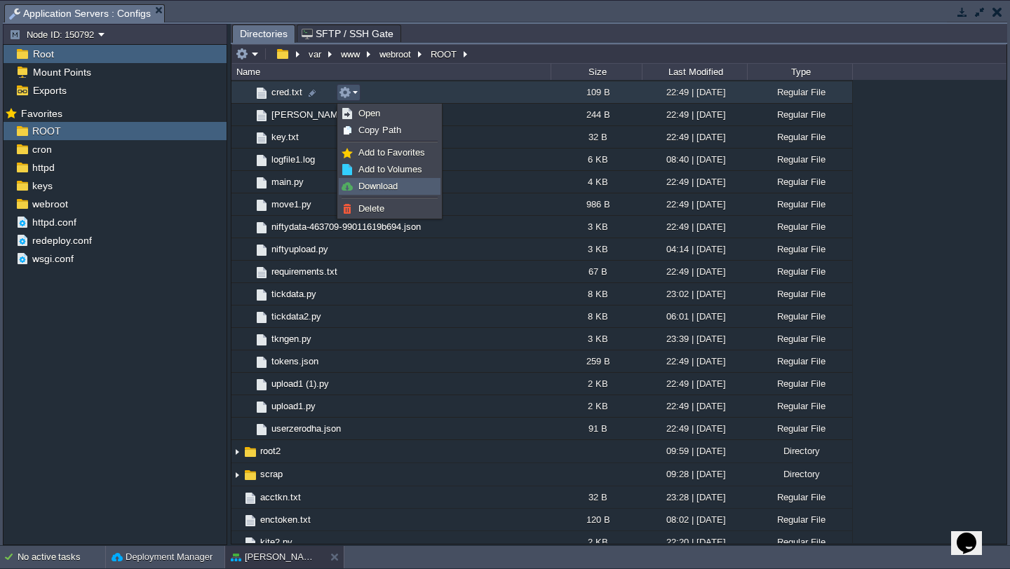
click at [395, 181] on span "Download" at bounding box center [377, 186] width 39 height 11
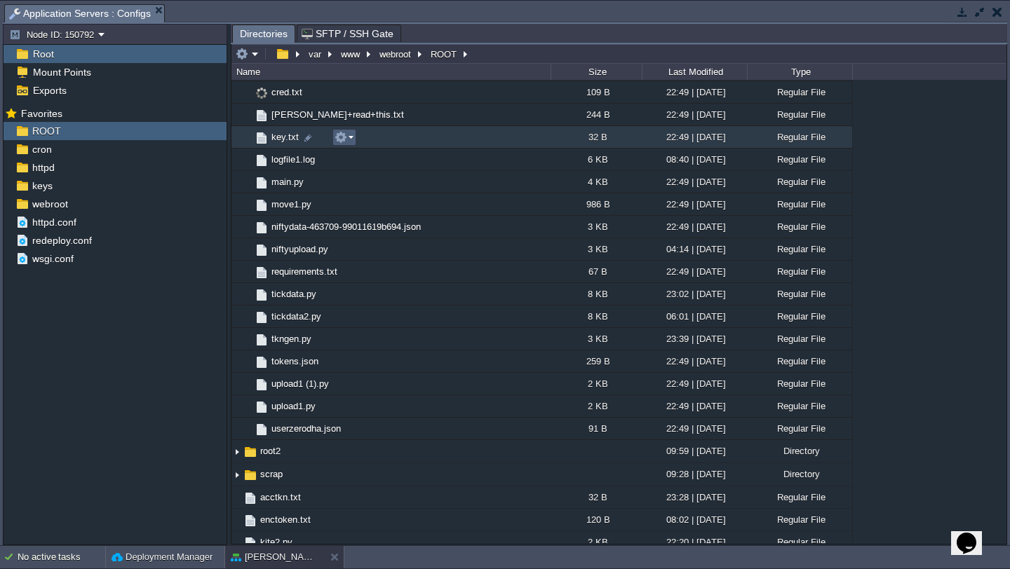
click at [348, 144] on em at bounding box center [343, 137] width 19 height 13
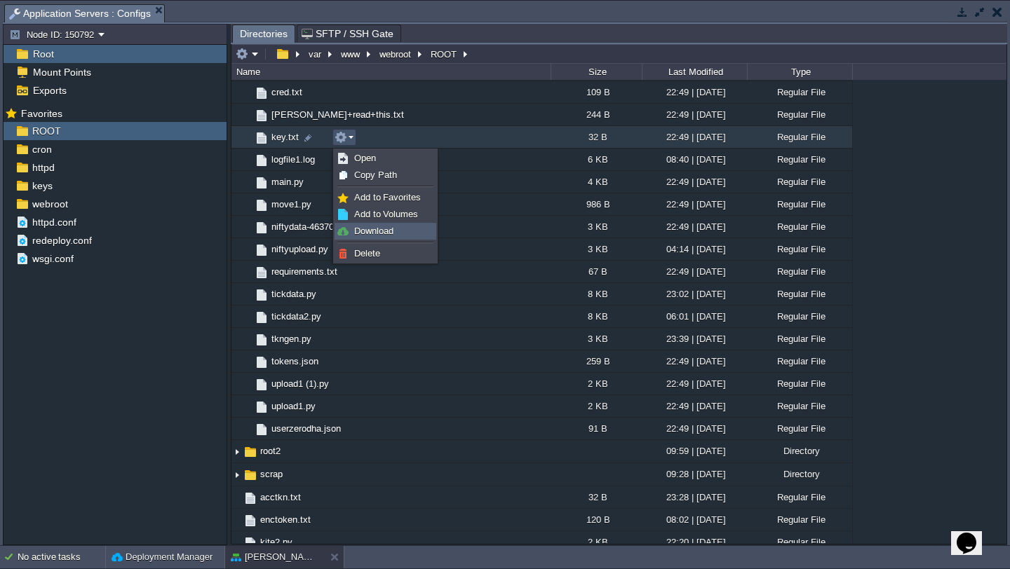
click at [368, 234] on span "Download" at bounding box center [373, 231] width 39 height 11
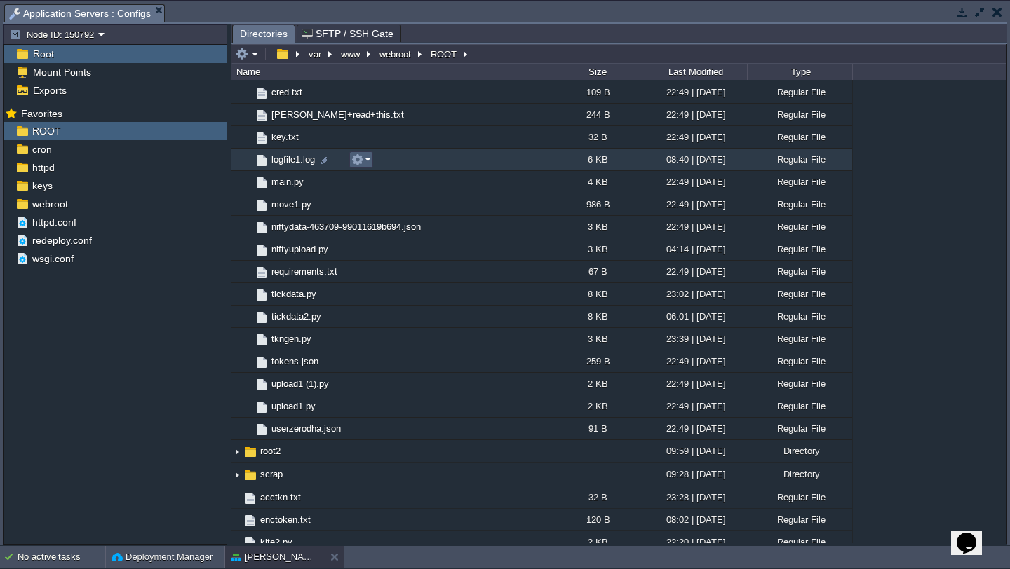
scroll to position [0, 0]
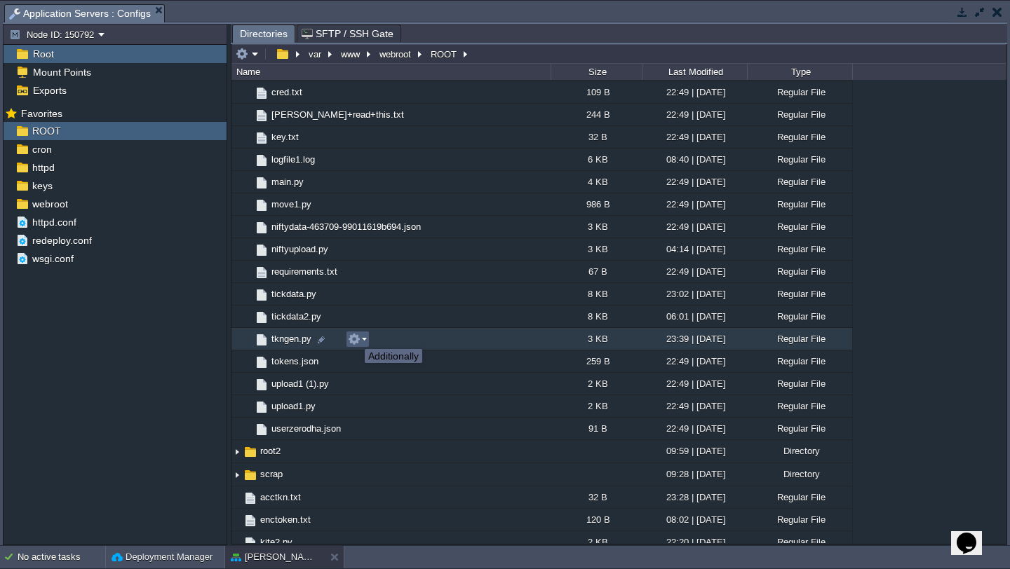
click at [358, 339] on button "button" at bounding box center [354, 339] width 13 height 13
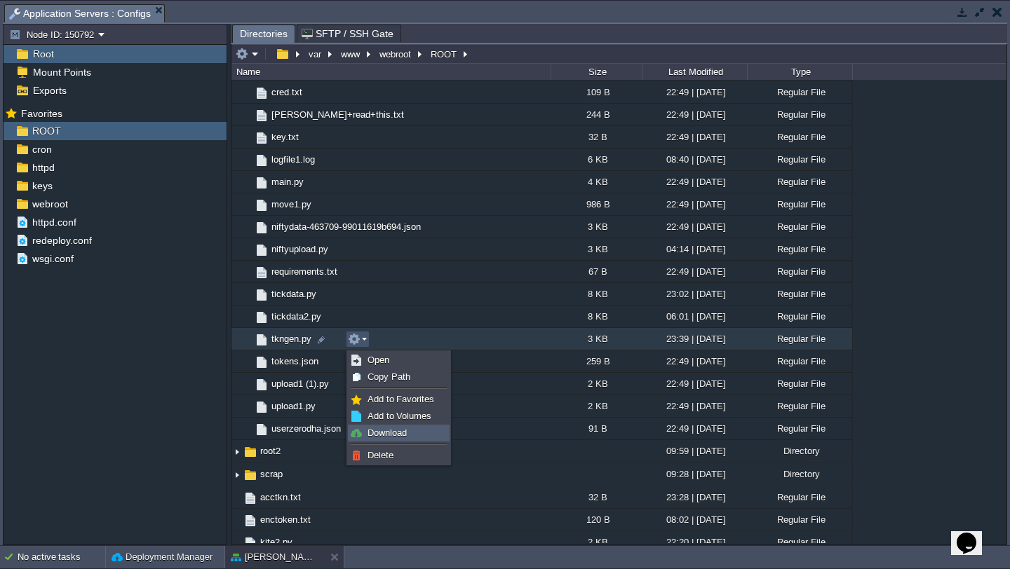
click at [374, 435] on span "Download" at bounding box center [386, 433] width 39 height 11
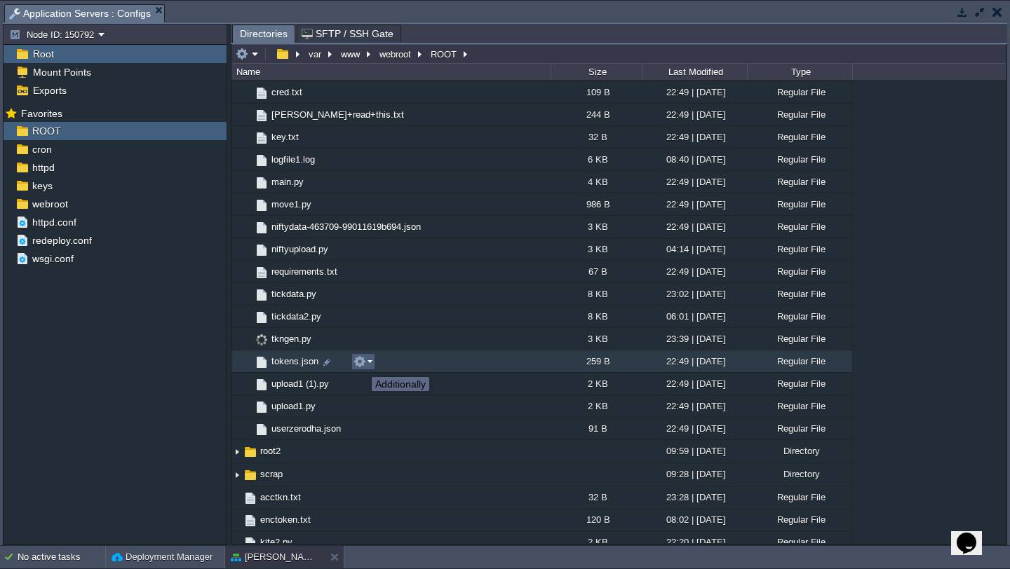
click at [361, 365] on button "button" at bounding box center [359, 361] width 13 height 13
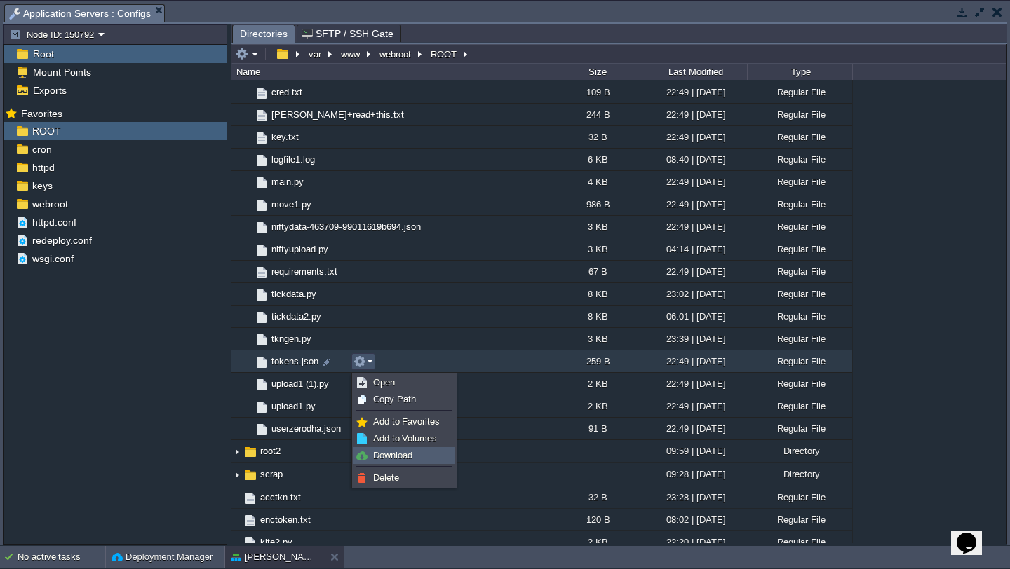
click at [394, 452] on span "Download" at bounding box center [392, 455] width 39 height 11
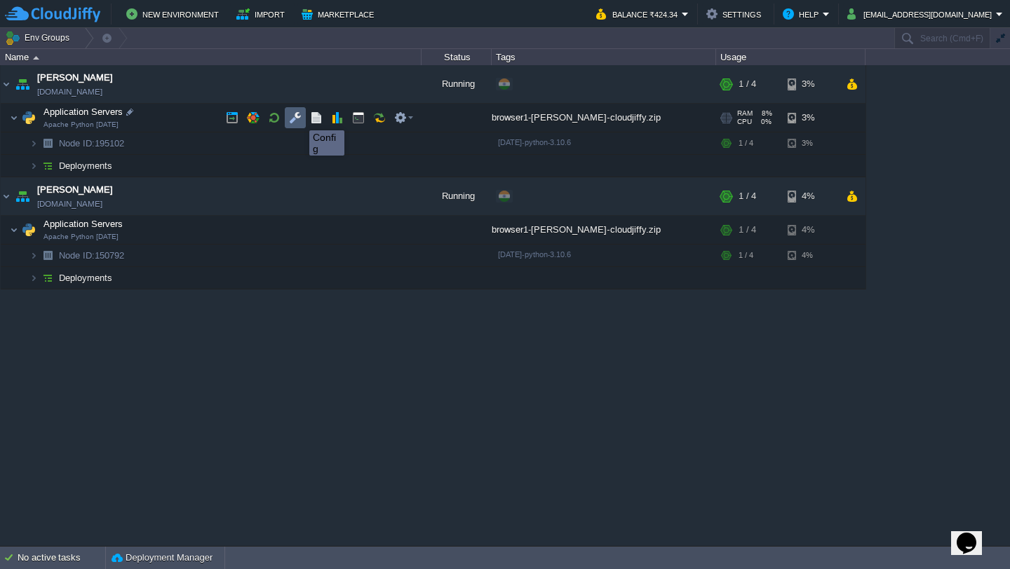
click at [299, 118] on button "button" at bounding box center [295, 117] width 13 height 13
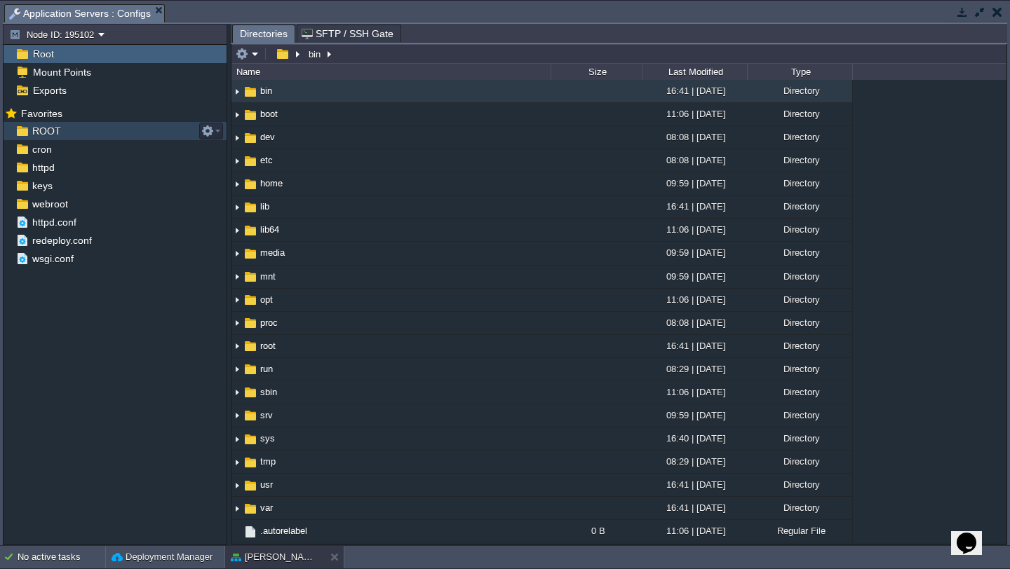
click at [67, 128] on div "ROOT" at bounding box center [115, 131] width 223 height 18
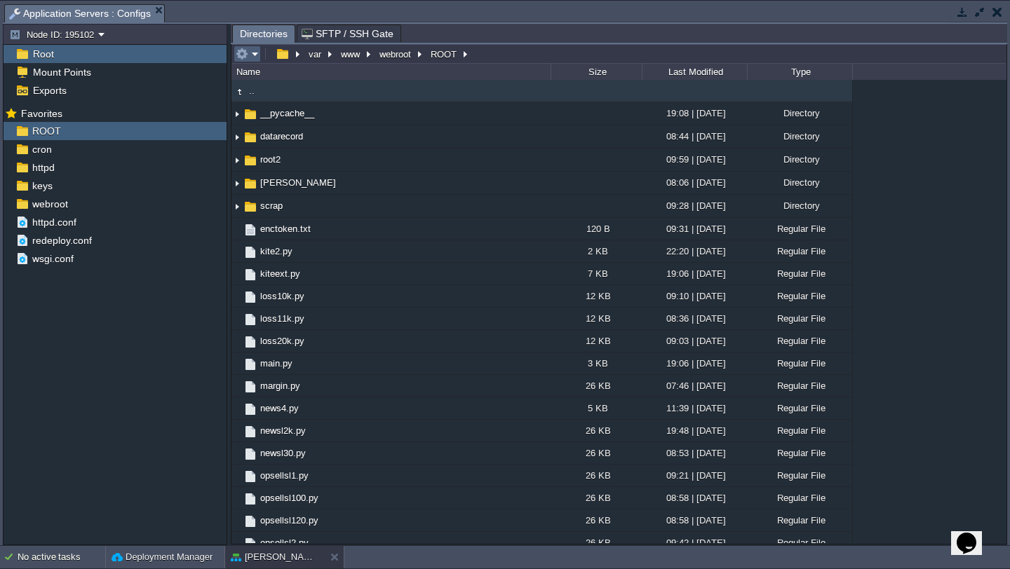
click at [258, 55] on em at bounding box center [247, 54] width 23 height 13
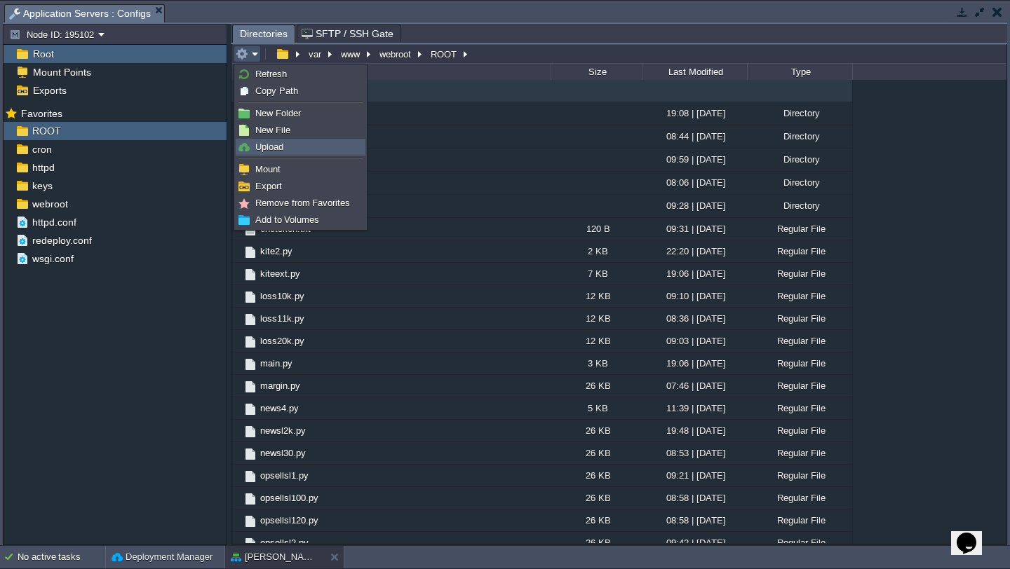
click at [295, 144] on link "Upload" at bounding box center [300, 147] width 128 height 15
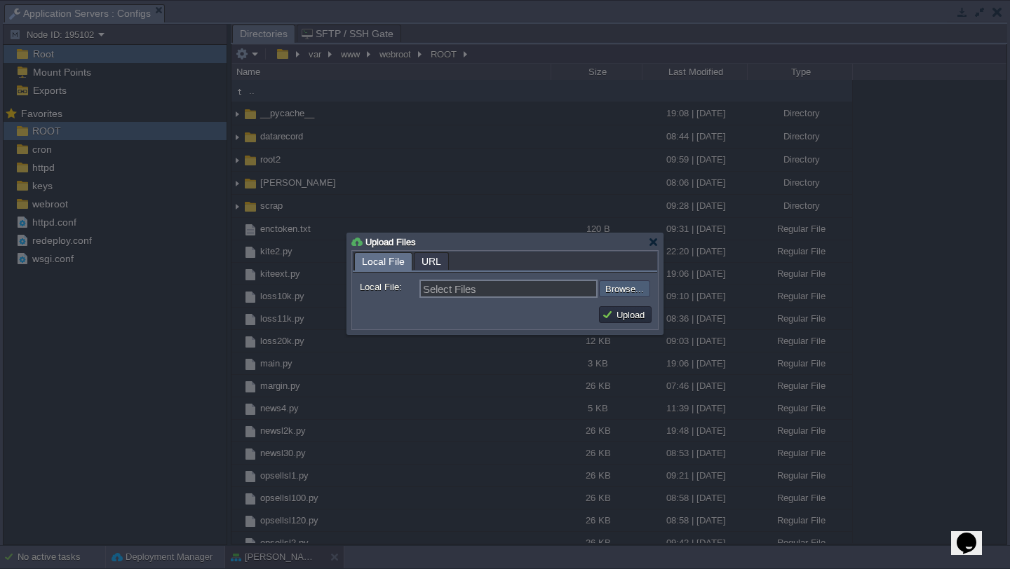
click at [625, 290] on input "file" at bounding box center [561, 288] width 177 height 17
click at [653, 245] on div at bounding box center [653, 242] width 11 height 11
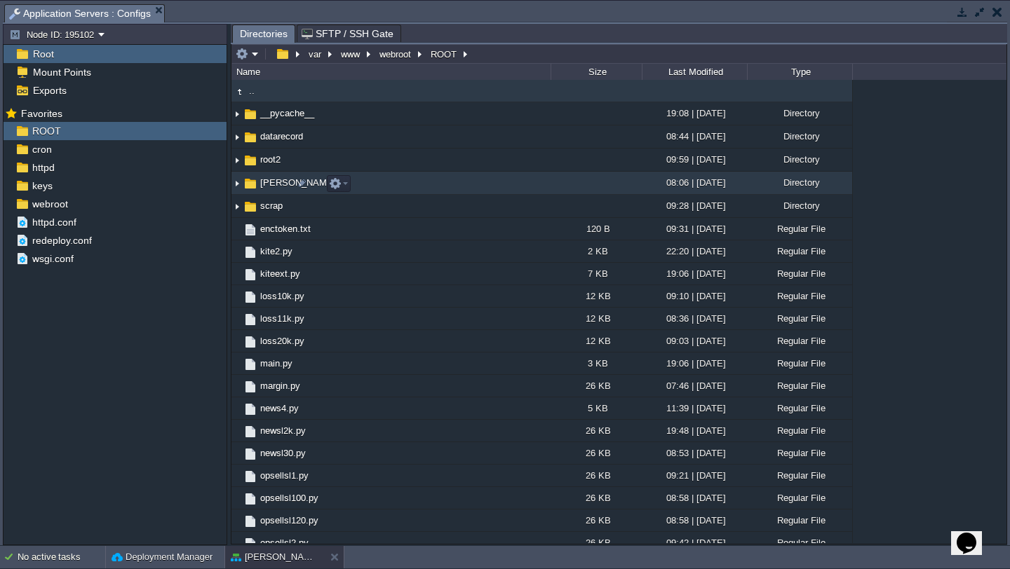
click at [233, 184] on img at bounding box center [236, 183] width 11 height 22
click at [339, 186] on button "button" at bounding box center [335, 183] width 13 height 13
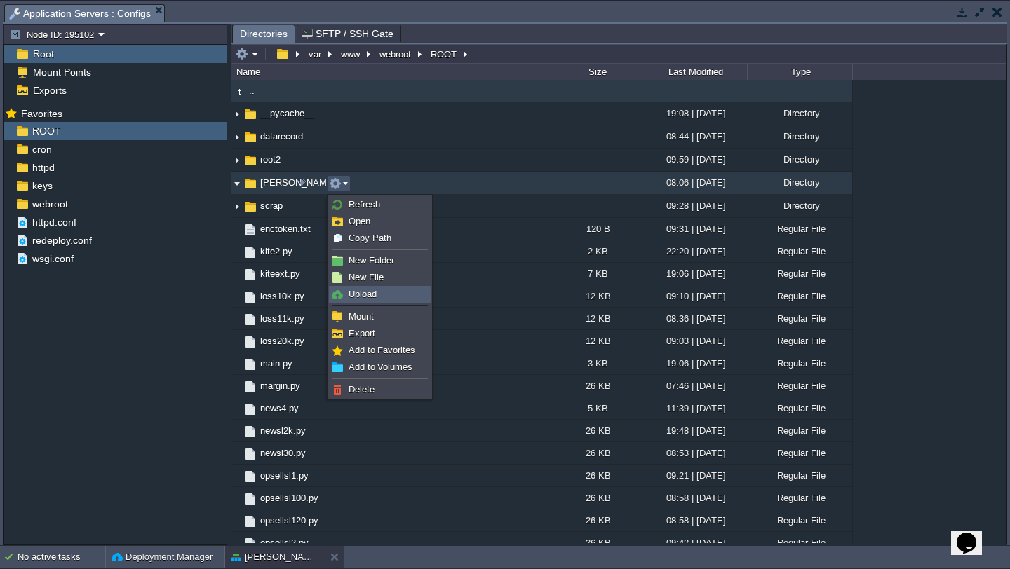
click at [385, 297] on link "Upload" at bounding box center [380, 294] width 100 height 15
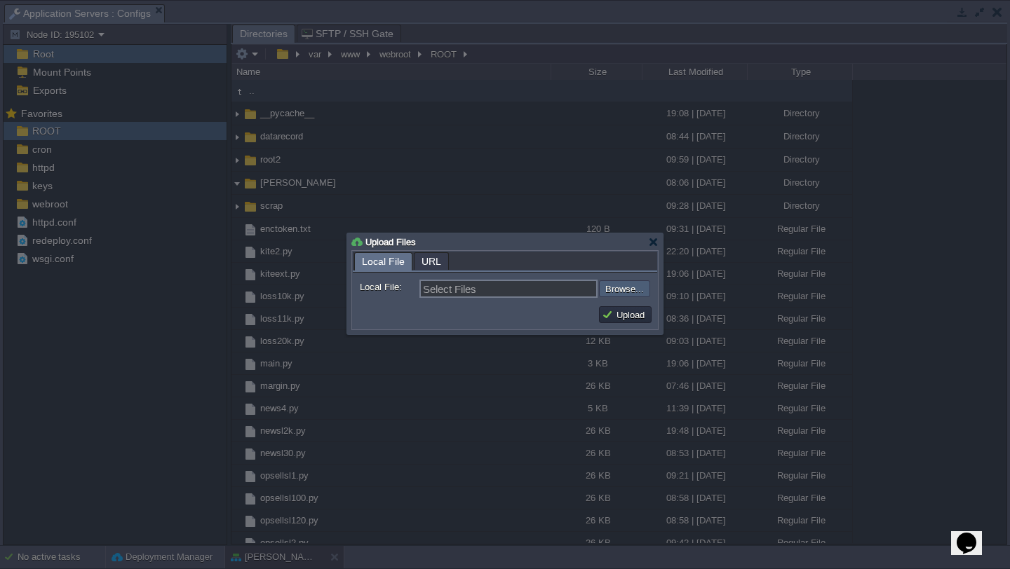
click at [619, 288] on input "file" at bounding box center [561, 288] width 177 height 17
type input "C:\fakepath\cred.txt"
type input "cred.txt, early_rms_v0.py, nifty_ohlc.csv, record_analyse_v1.py, record_analyse…"
click at [632, 313] on button "Upload" at bounding box center [625, 314] width 47 height 13
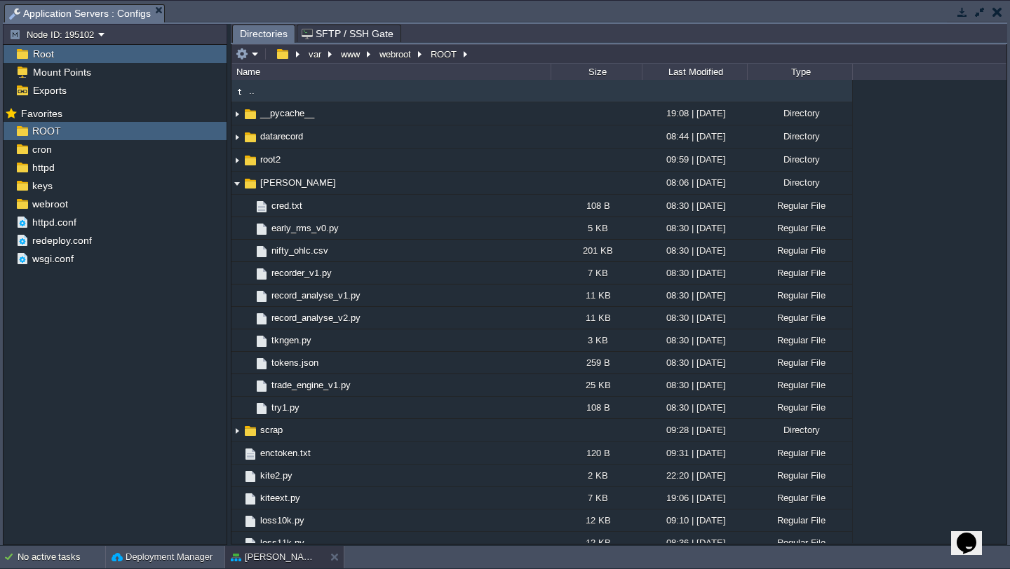
click at [979, 20] on div at bounding box center [976, 13] width 60 height 19
click at [962, 14] on button "button" at bounding box center [962, 12] width 13 height 13
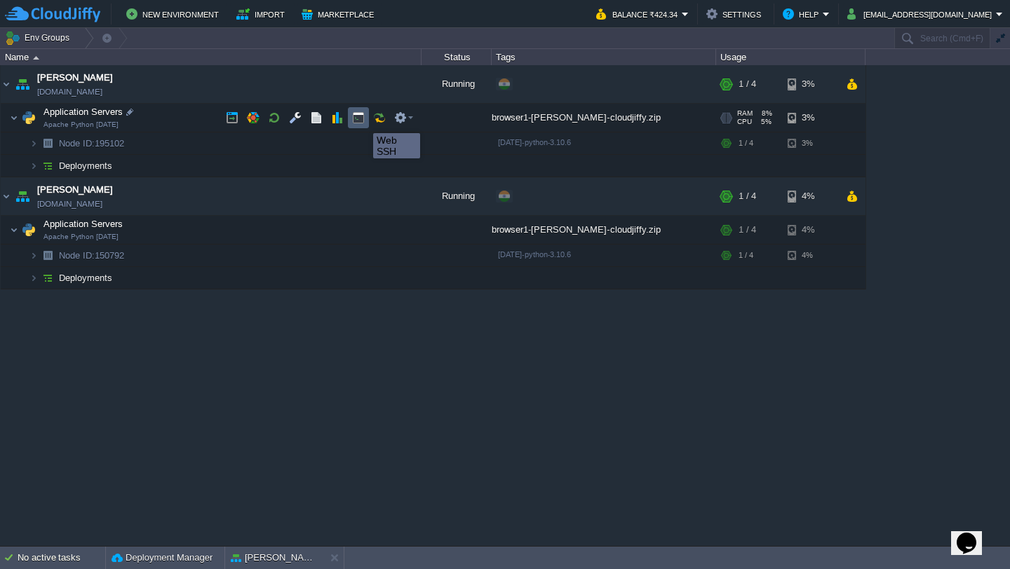
click at [354, 119] on button "button" at bounding box center [358, 117] width 13 height 13
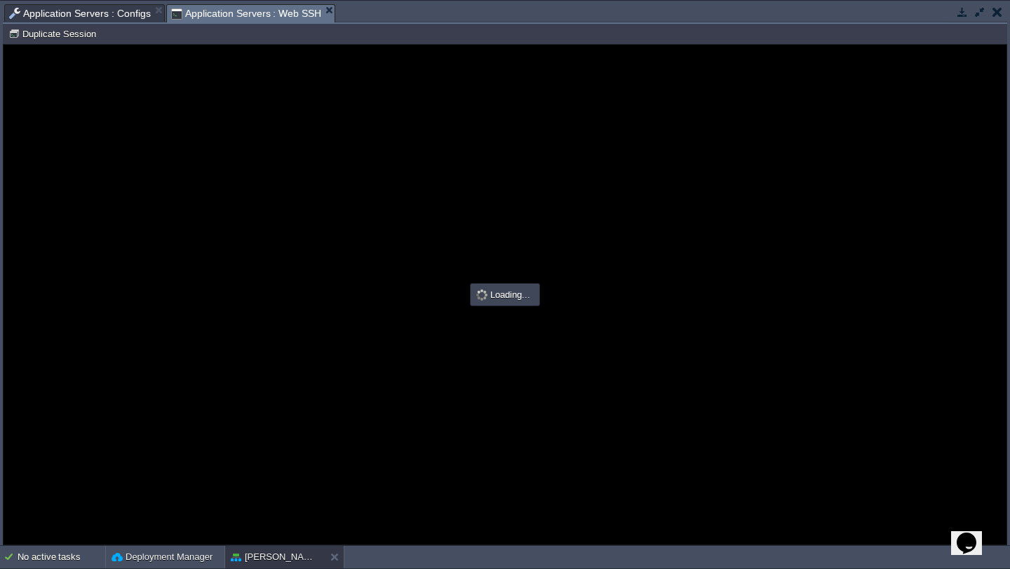
type input "#000000"
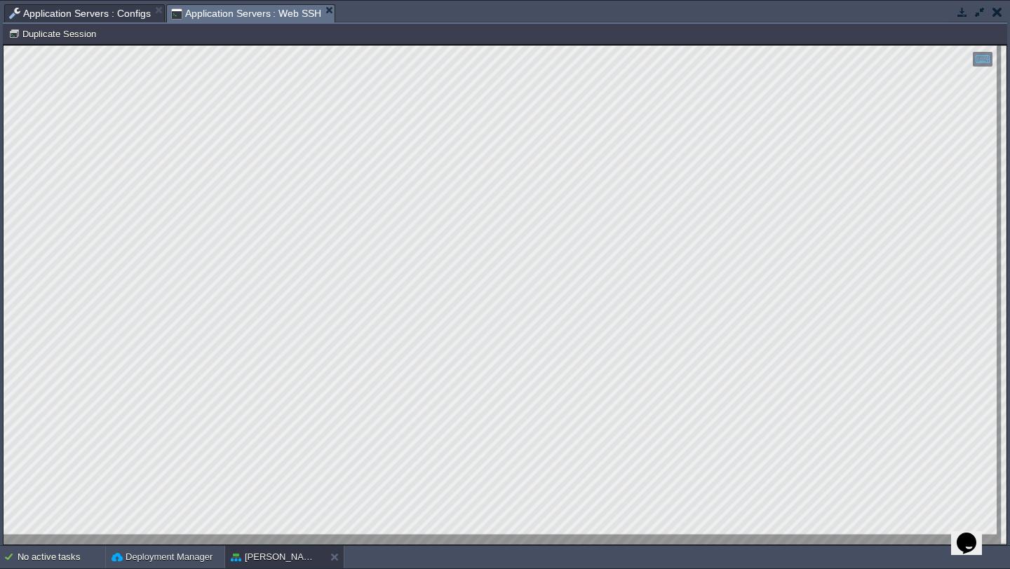
click at [994, 14] on button "button" at bounding box center [997, 12] width 10 height 13
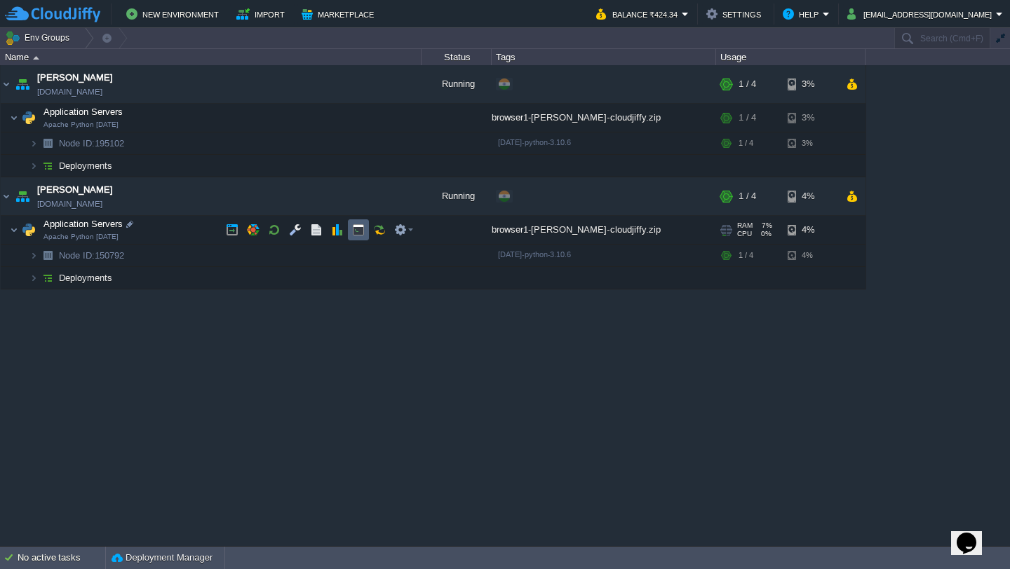
click at [354, 224] on button "button" at bounding box center [358, 230] width 13 height 13
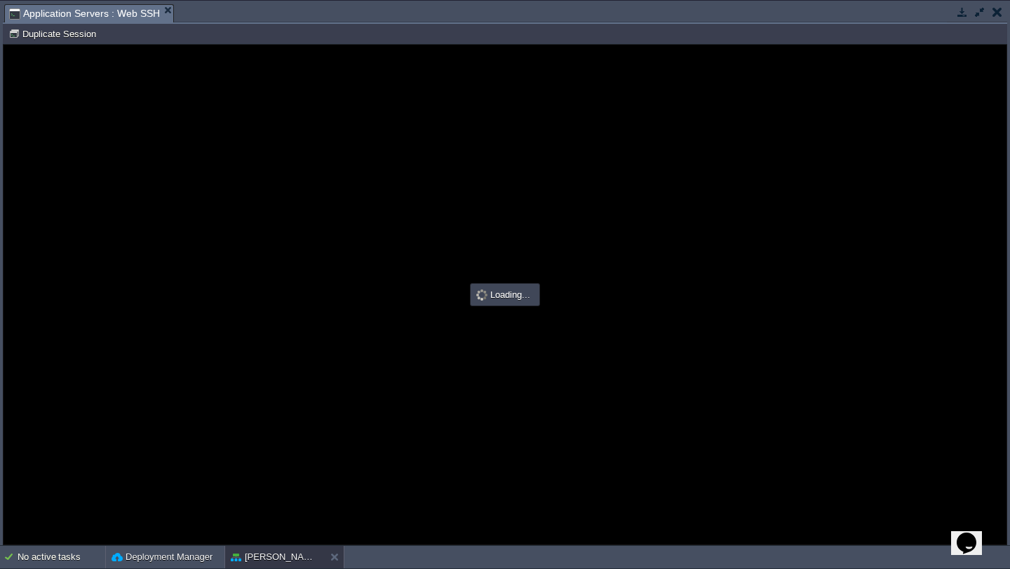
type input "#000000"
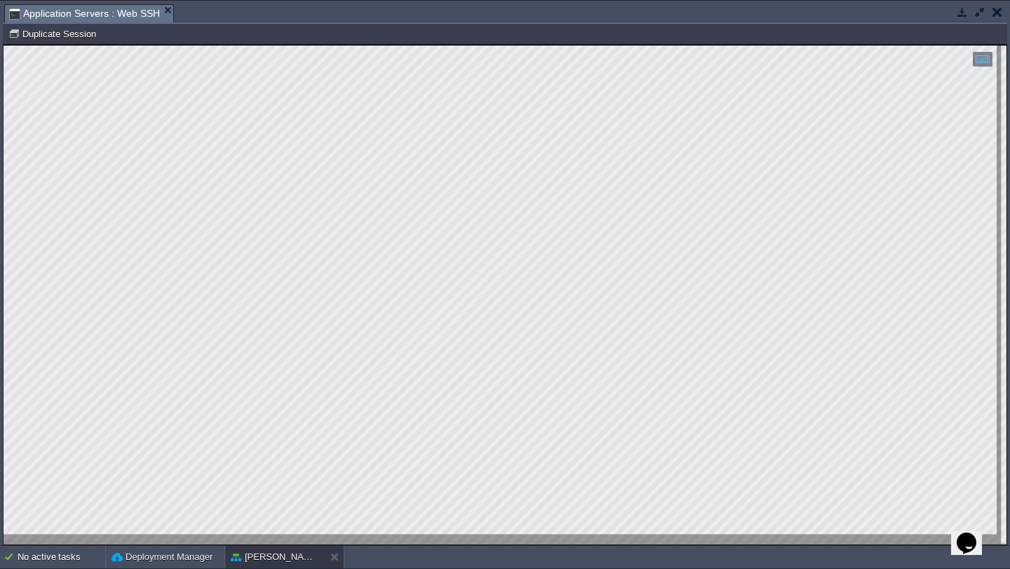
click at [998, 11] on button "button" at bounding box center [997, 12] width 10 height 13
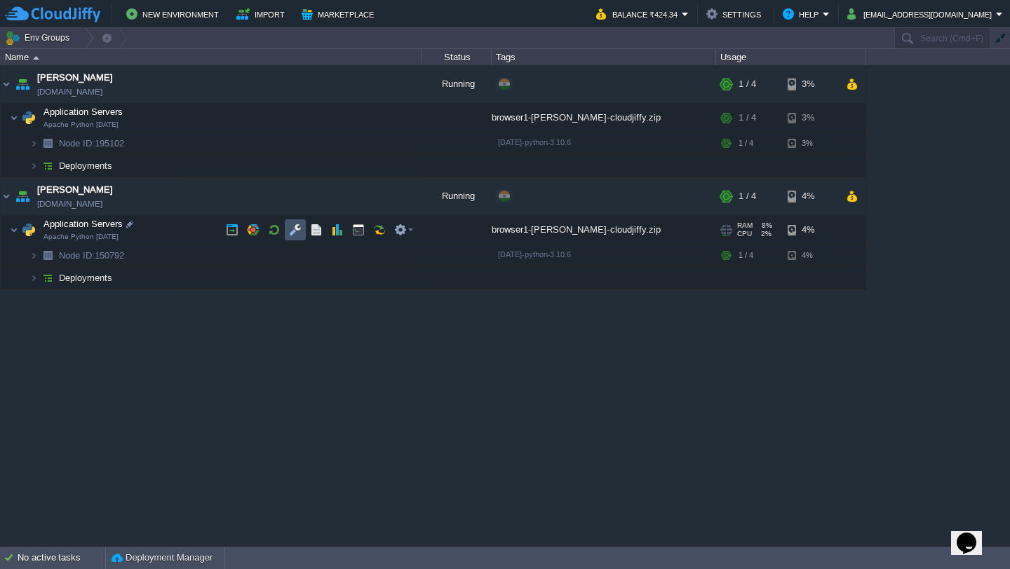
click at [300, 230] on button "button" at bounding box center [295, 230] width 13 height 13
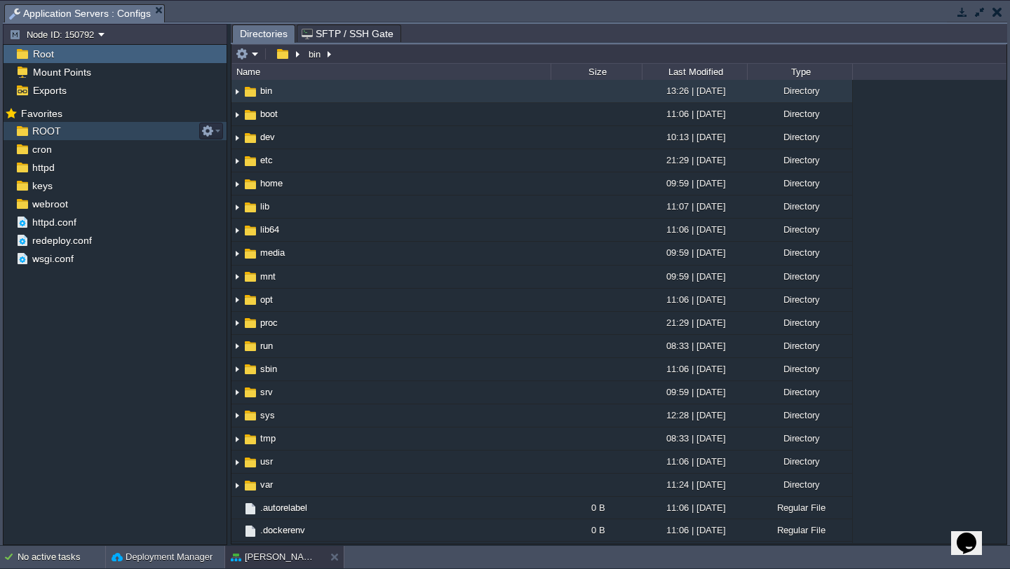
click at [47, 132] on span "ROOT" at bounding box center [46, 131] width 34 height 13
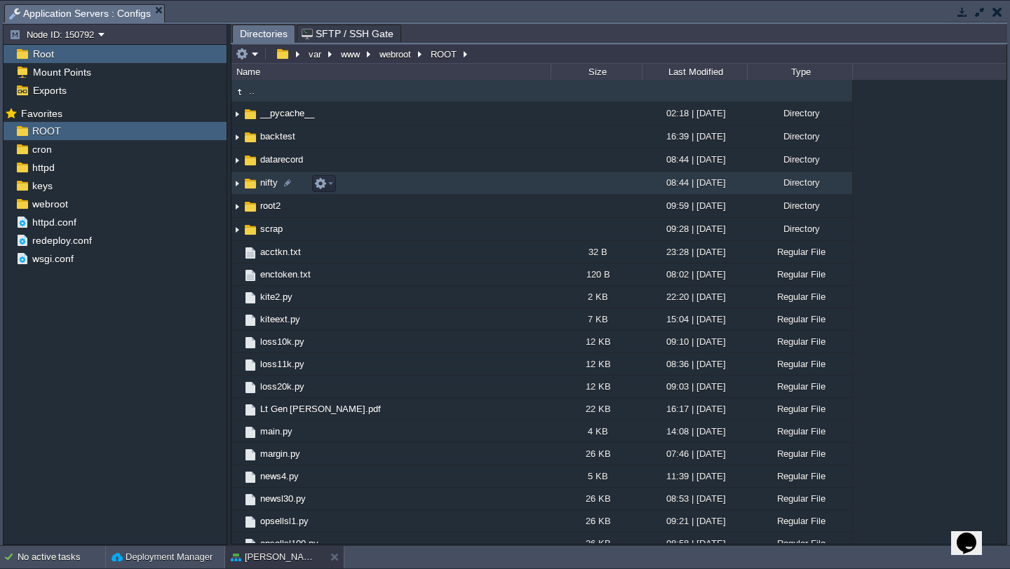
click at [237, 190] on img at bounding box center [236, 183] width 11 height 22
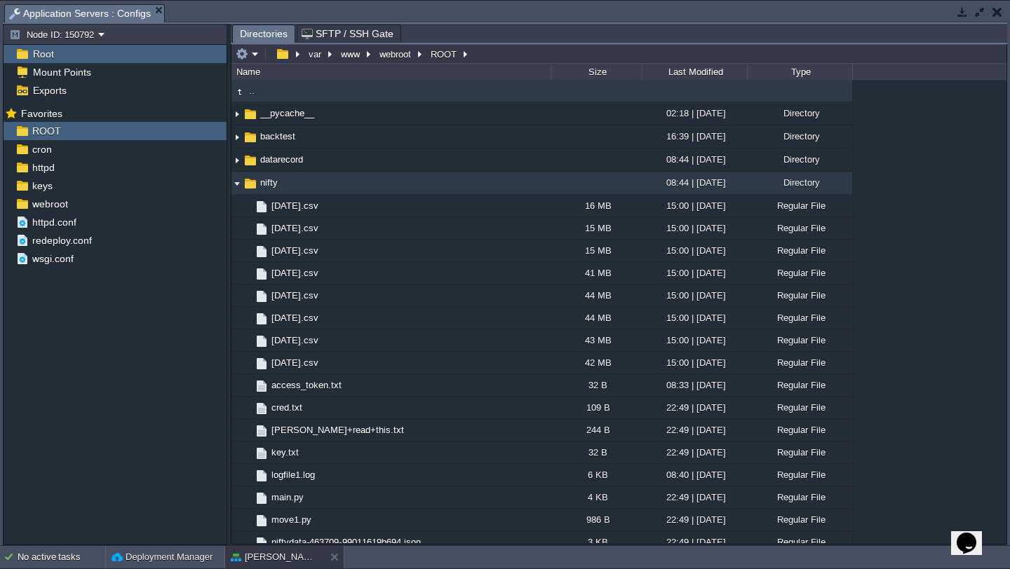
click at [237, 190] on img at bounding box center [236, 183] width 11 height 22
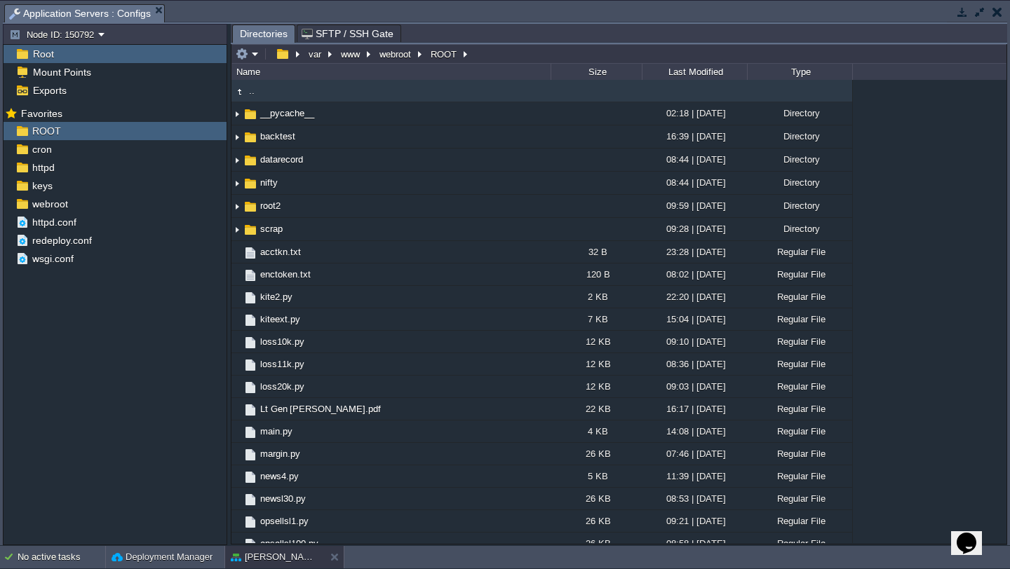
click at [1003, 14] on td at bounding box center [997, 12] width 18 height 17
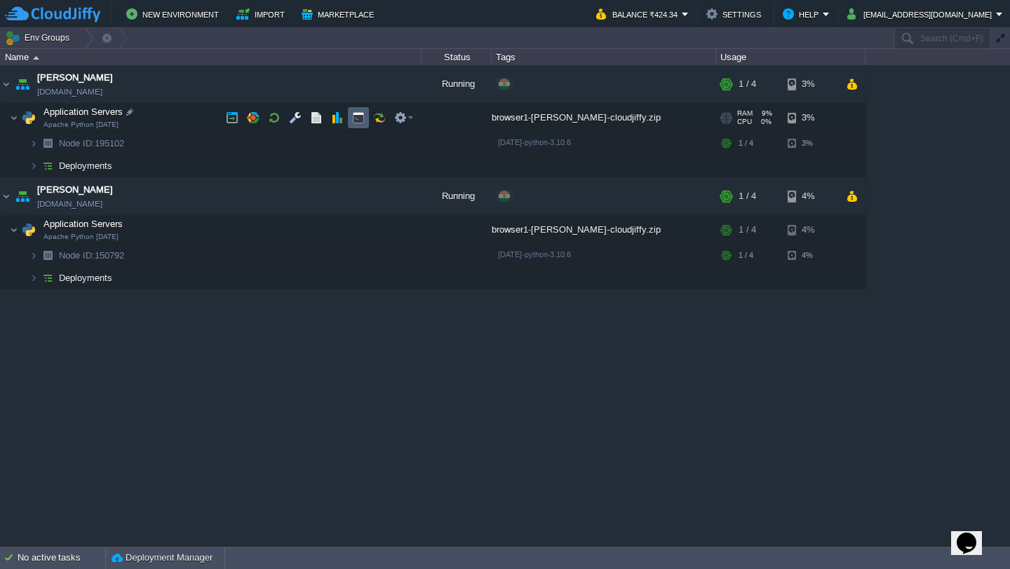
click at [354, 115] on button "button" at bounding box center [358, 117] width 13 height 13
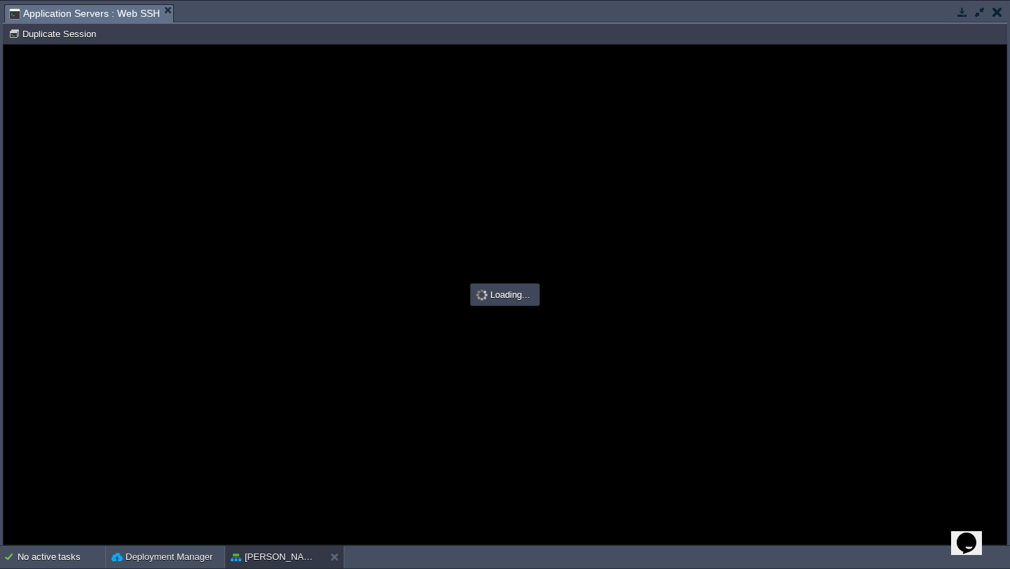
type input "#000000"
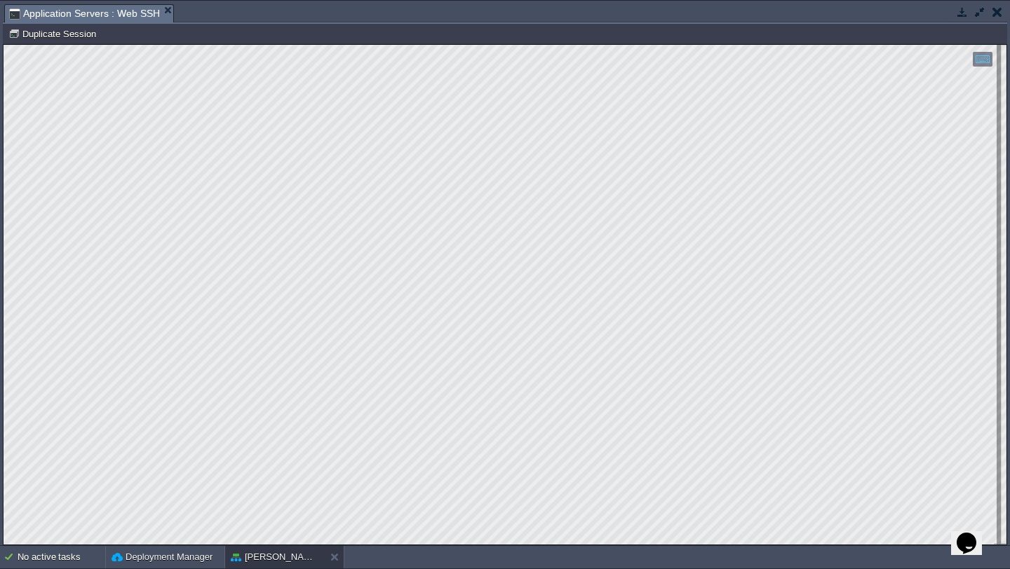
click at [998, 17] on button "button" at bounding box center [997, 12] width 10 height 13
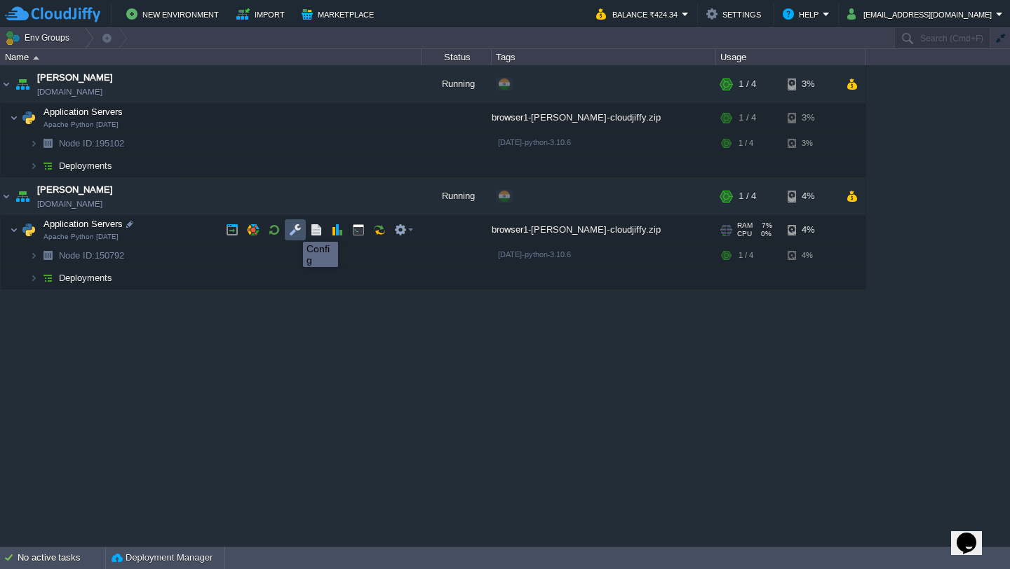
click at [292, 229] on button "button" at bounding box center [295, 230] width 13 height 13
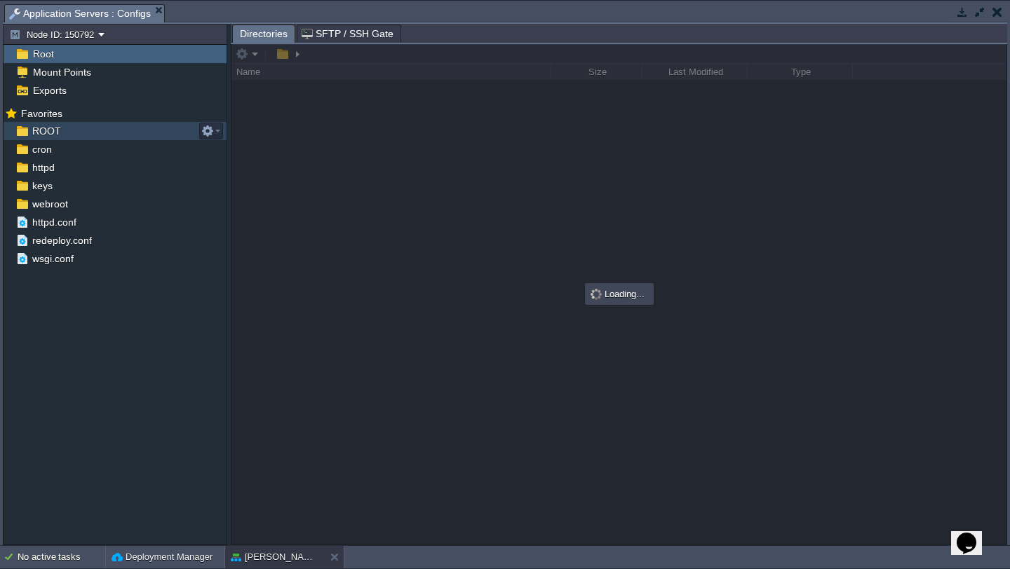
click at [73, 129] on div "ROOT" at bounding box center [115, 131] width 223 height 18
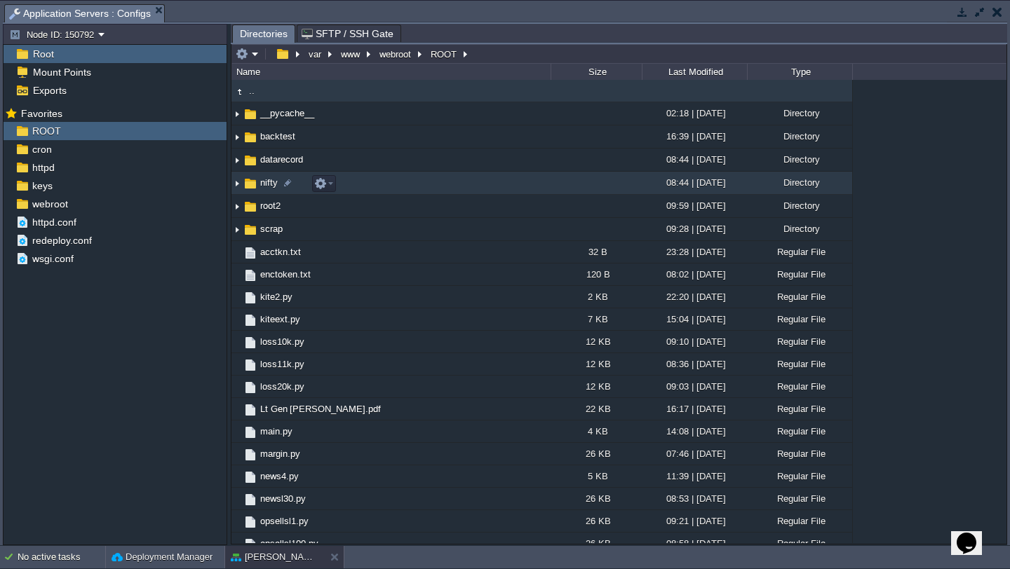
click at [239, 188] on img at bounding box center [236, 183] width 11 height 22
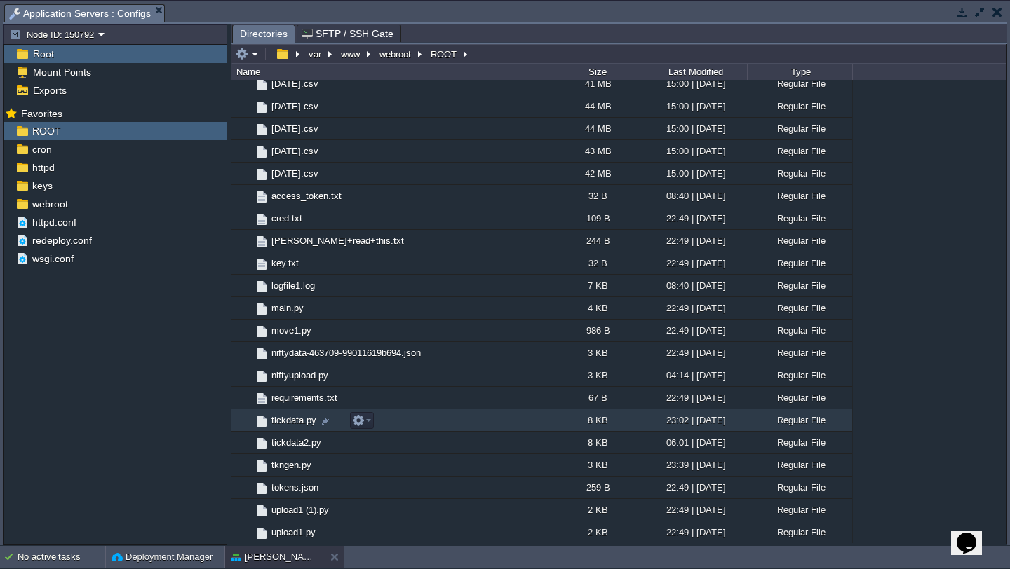
scroll to position [229, 0]
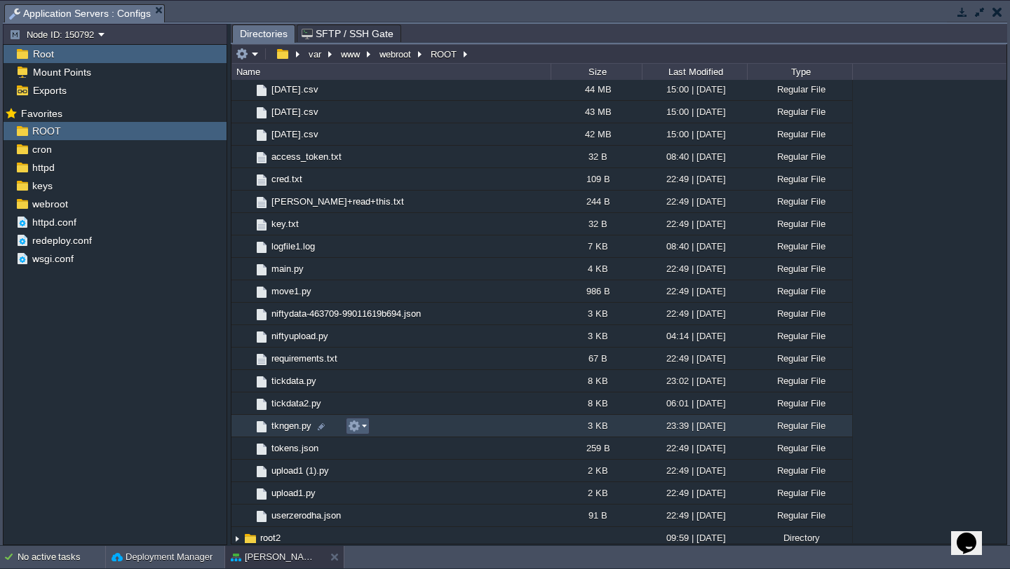
click at [360, 431] on button "button" at bounding box center [354, 426] width 13 height 13
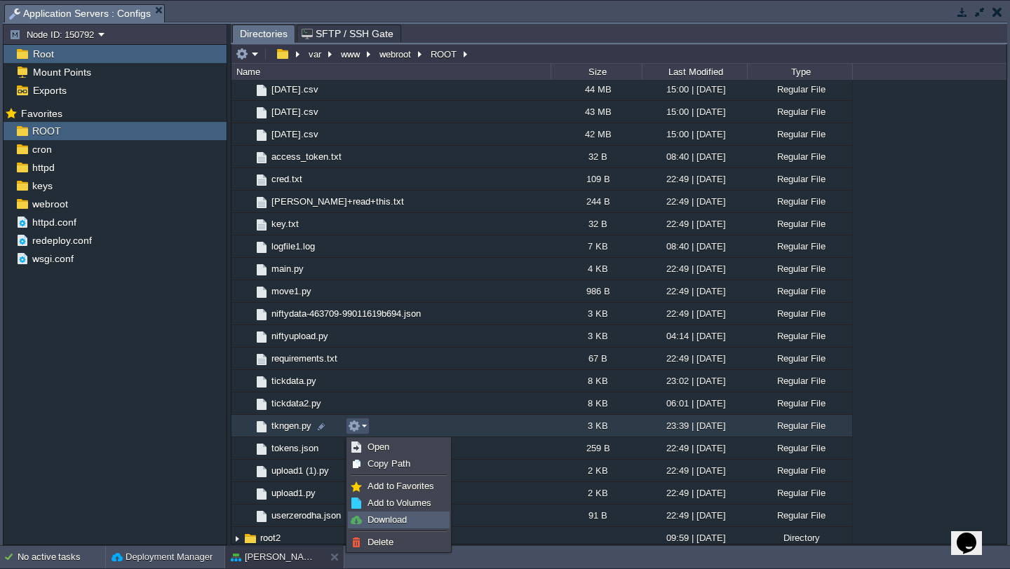
click at [402, 518] on span "Download" at bounding box center [386, 520] width 39 height 11
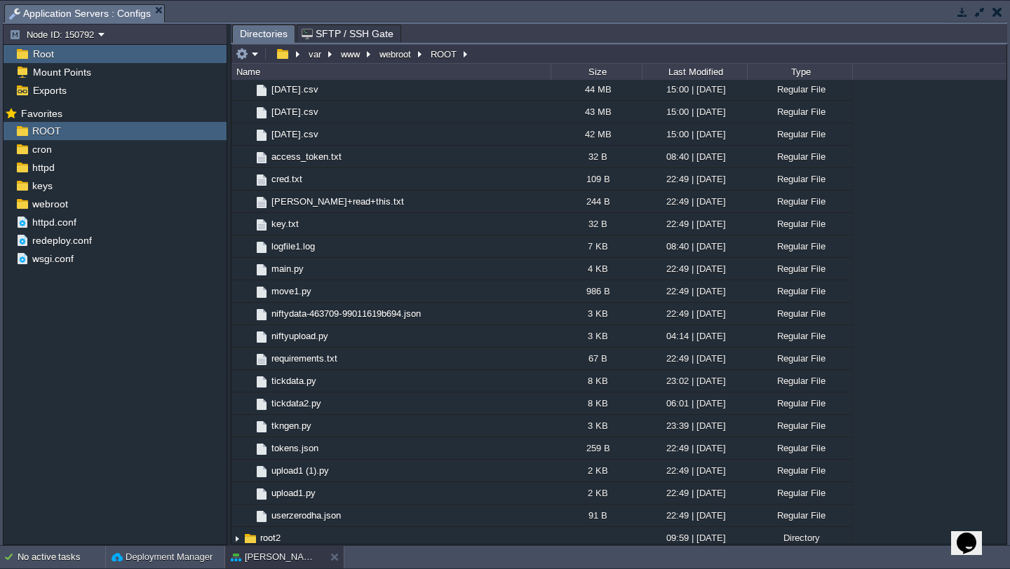
click at [997, 15] on button "button" at bounding box center [997, 12] width 10 height 13
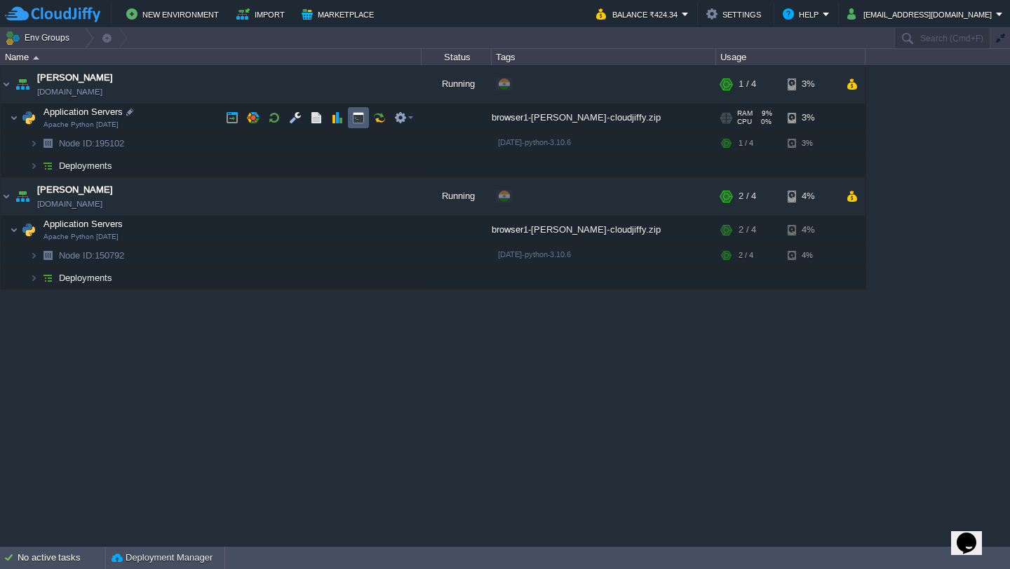
click at [362, 123] on button "button" at bounding box center [358, 117] width 13 height 13
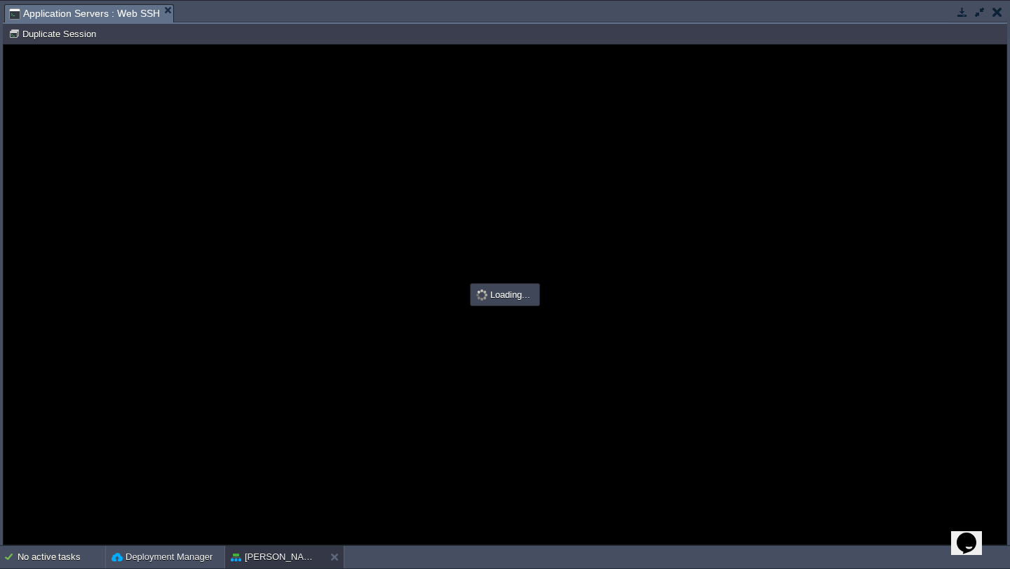
scroll to position [0, 0]
type input "#000000"
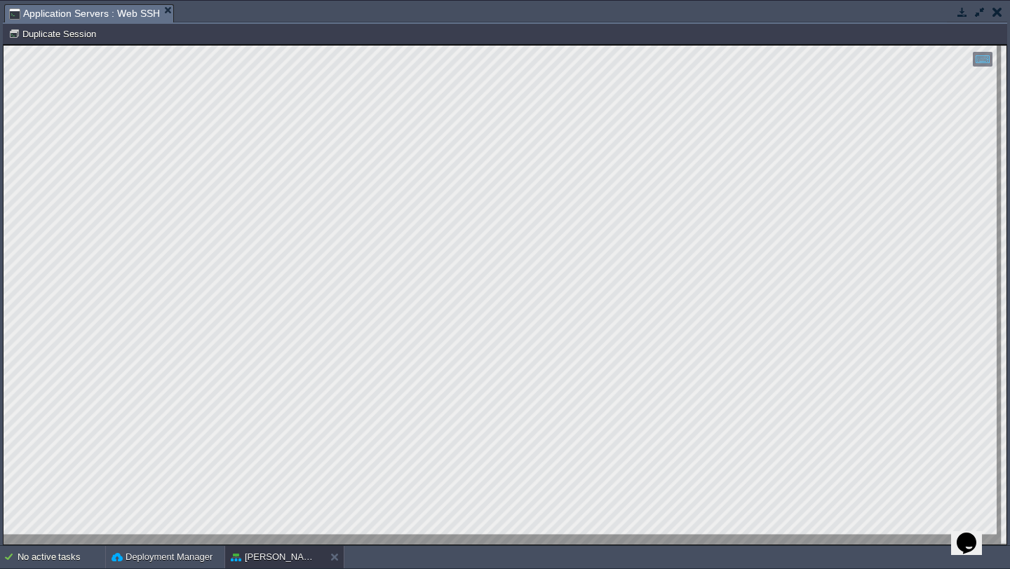
click at [998, 14] on button "button" at bounding box center [997, 12] width 10 height 13
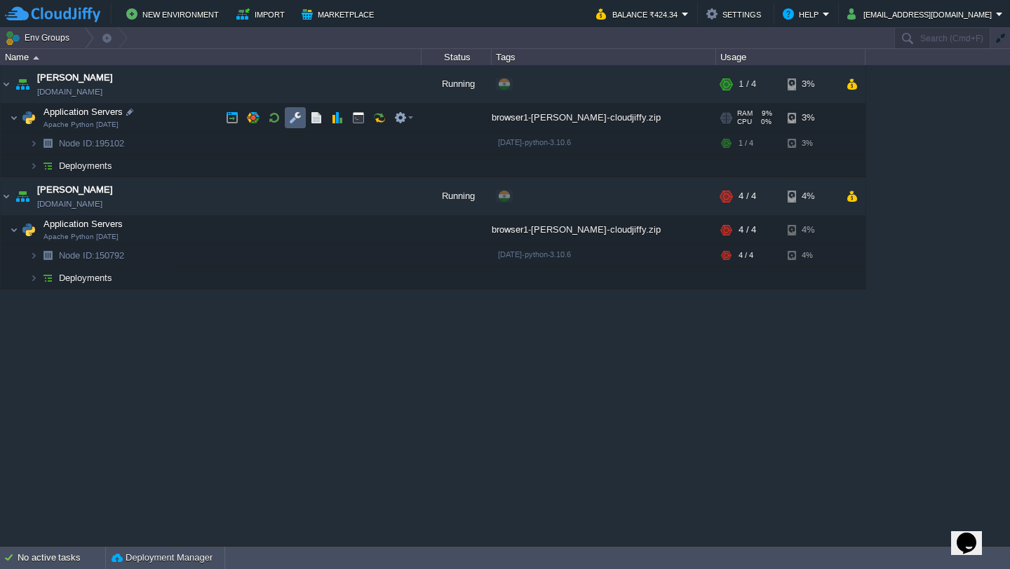
click at [293, 117] on button "button" at bounding box center [295, 117] width 13 height 13
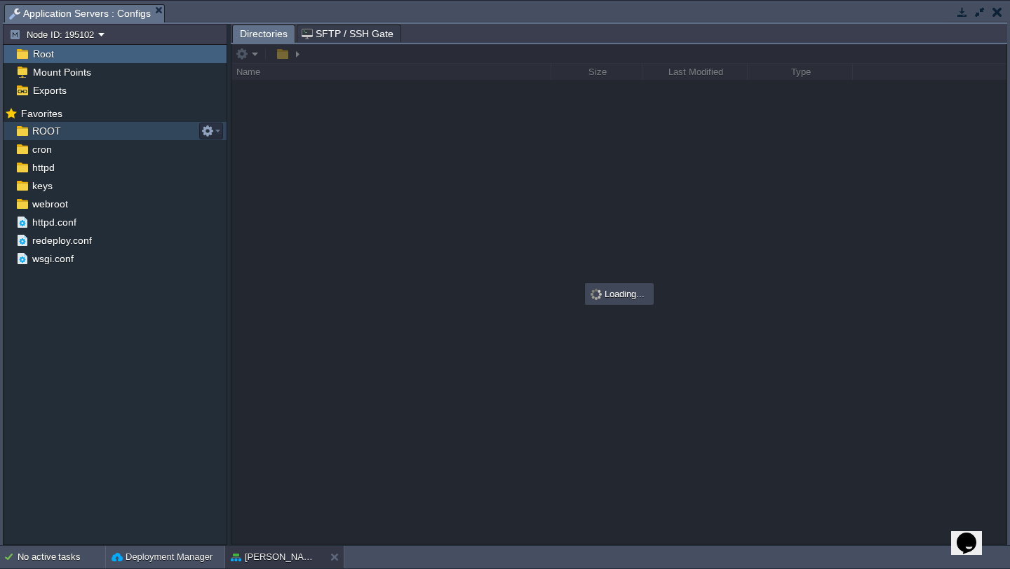
click at [66, 134] on div "ROOT" at bounding box center [115, 131] width 223 height 18
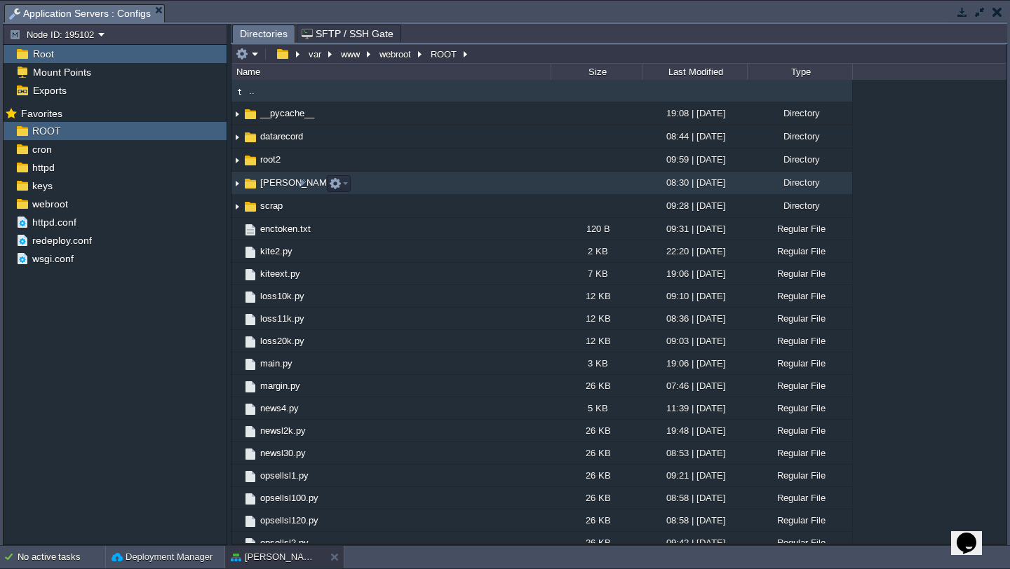
click at [238, 187] on img at bounding box center [236, 183] width 11 height 22
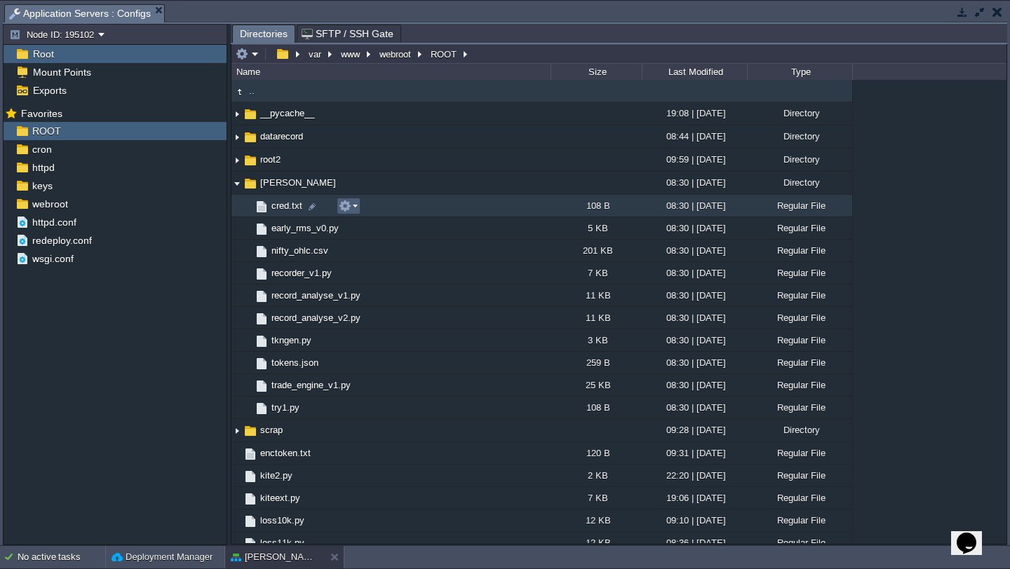
click at [348, 206] on button "button" at bounding box center [345, 206] width 13 height 13
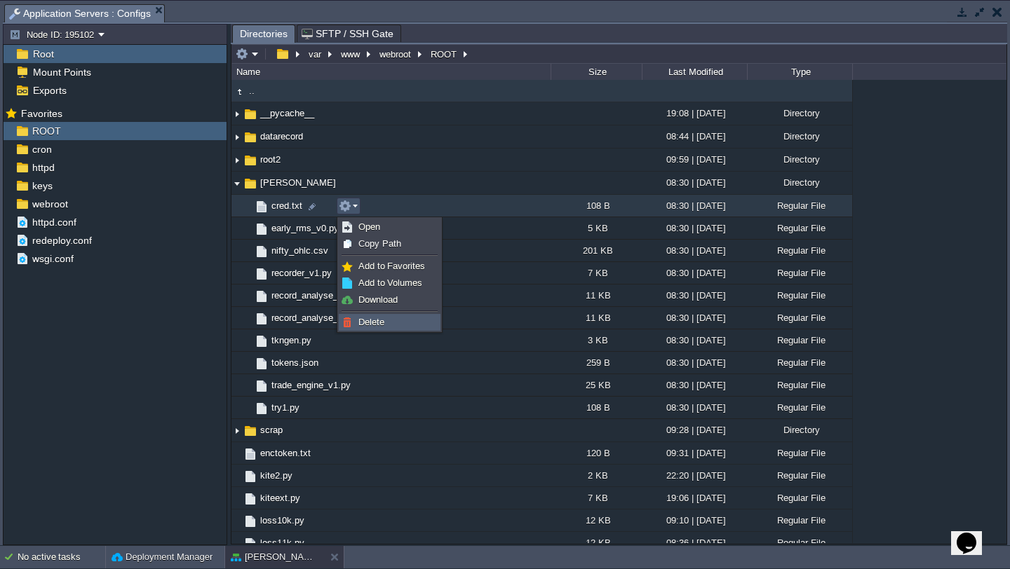
click at [373, 322] on span "Delete" at bounding box center [371, 322] width 26 height 11
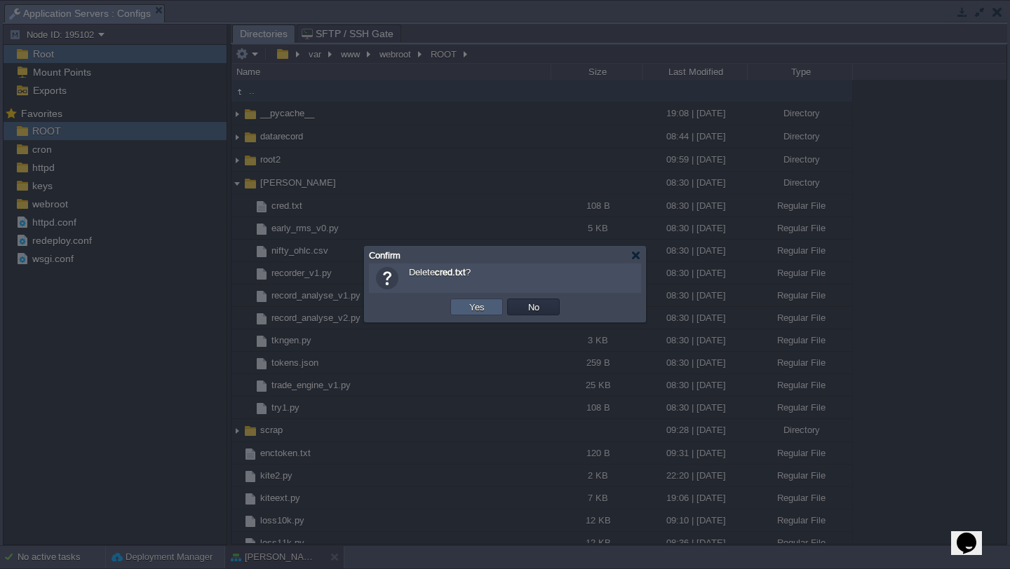
click at [473, 311] on button "Yes" at bounding box center [477, 307] width 24 height 13
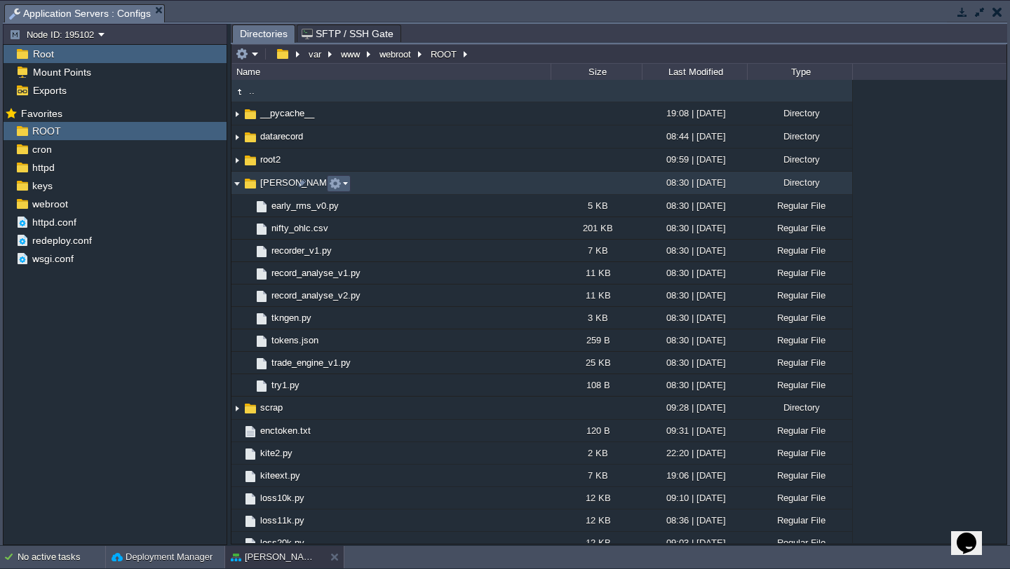
click at [339, 188] on button "button" at bounding box center [335, 183] width 13 height 13
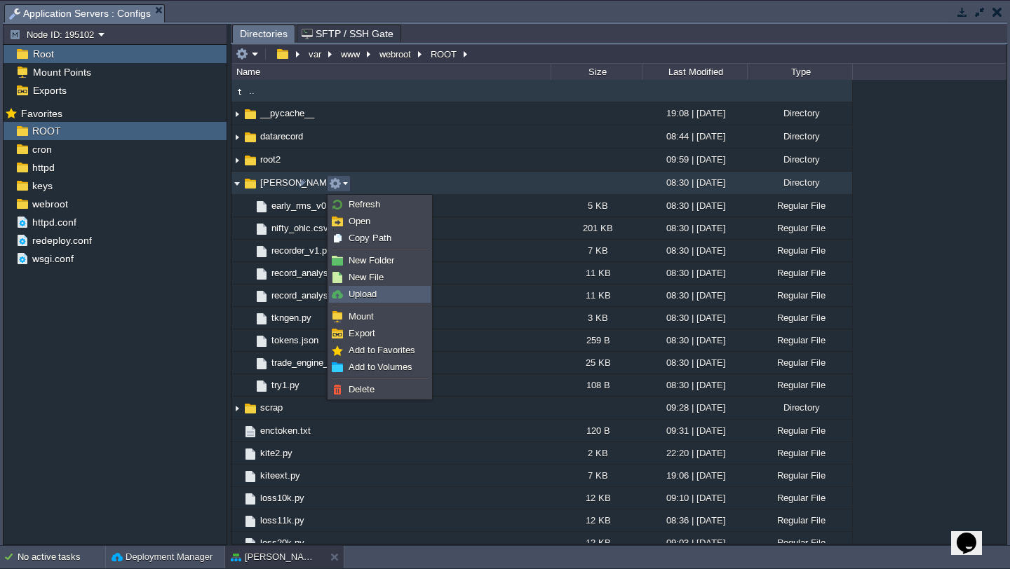
click at [372, 293] on span "Upload" at bounding box center [362, 294] width 28 height 11
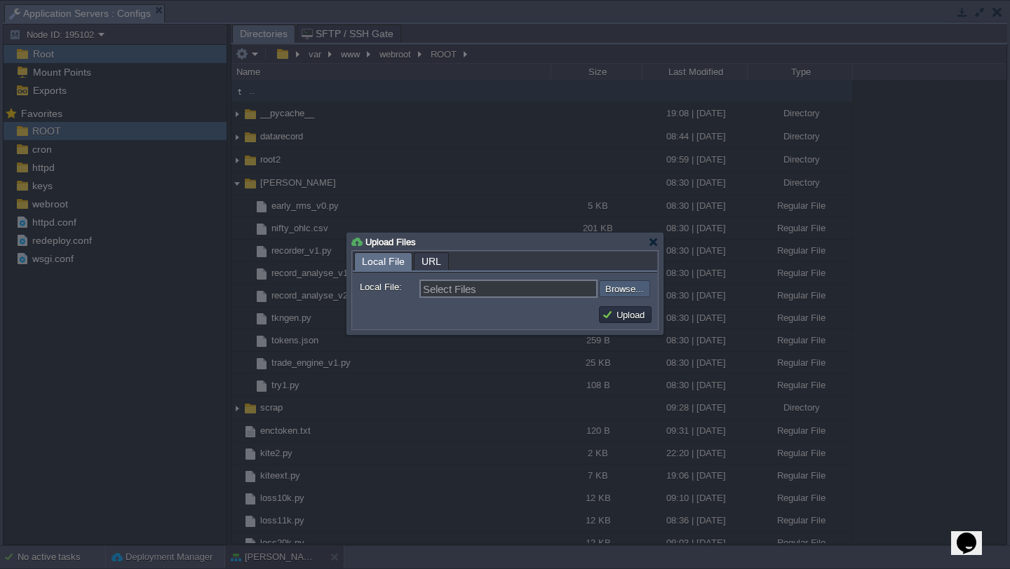
click at [621, 295] on input "file" at bounding box center [561, 288] width 177 height 17
type input "C:\fakepath\cred.txt"
type input "cred.txt"
click at [636, 313] on button "Upload" at bounding box center [625, 314] width 47 height 13
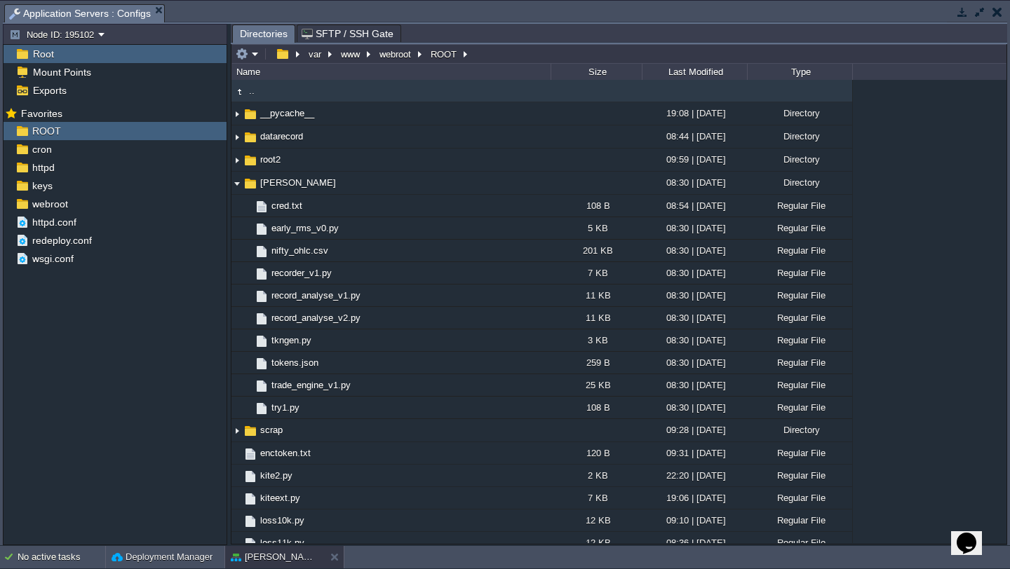
click at [996, 16] on button "button" at bounding box center [997, 12] width 10 height 13
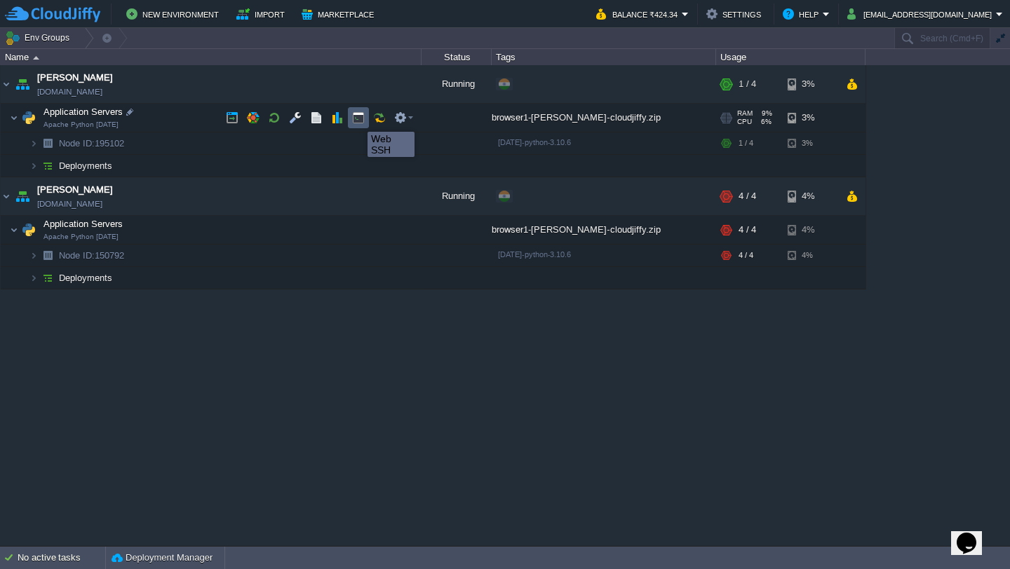
click at [357, 119] on button "button" at bounding box center [358, 117] width 13 height 13
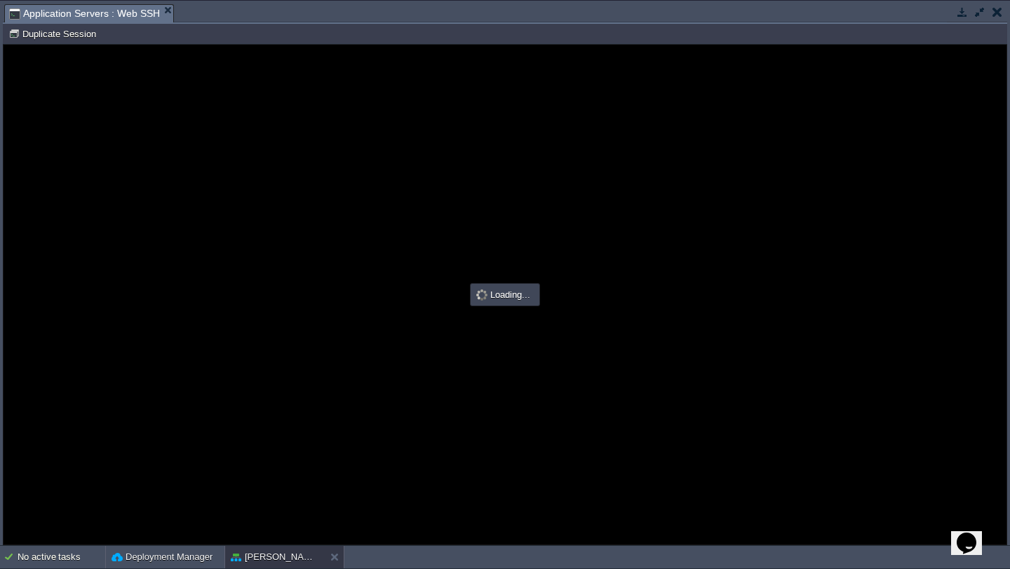
type input "#000000"
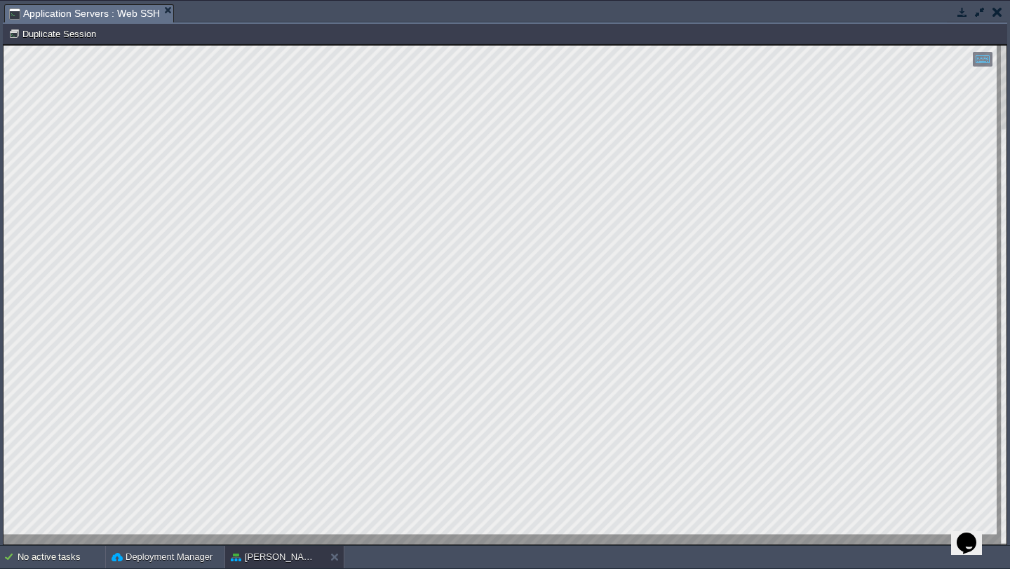
type textarea "SQKZNFTUXC4DONVZI6TQYEZLGBNPRMYS"
